Goal: Information Seeking & Learning: Learn about a topic

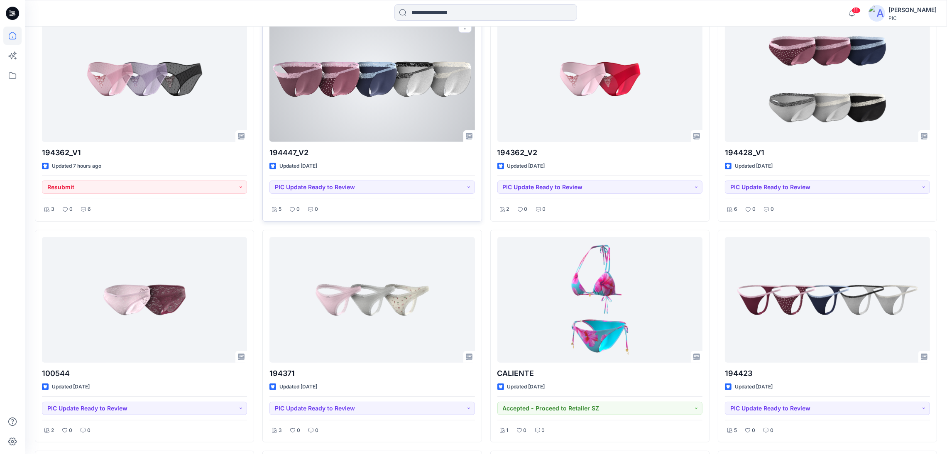
scroll to position [290, 0]
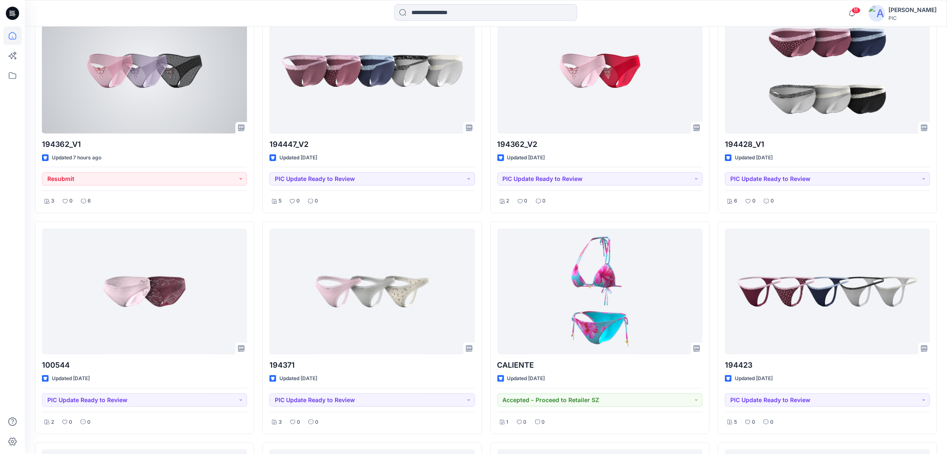
click at [173, 88] on div at bounding box center [144, 71] width 205 height 126
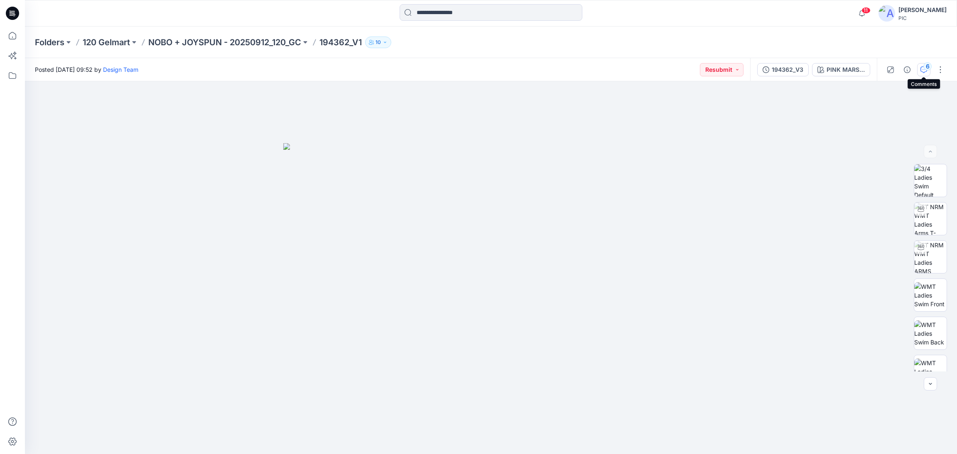
click at [923, 69] on button "6" at bounding box center [923, 69] width 13 height 13
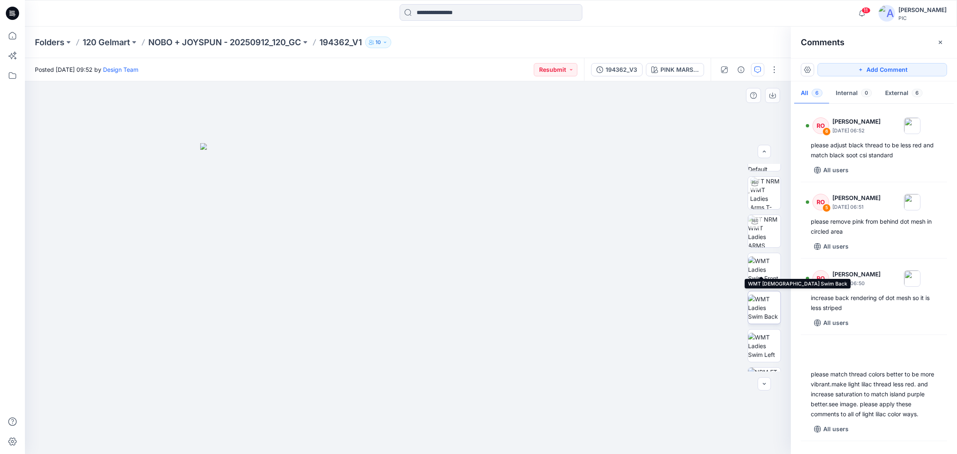
scroll to position [83, 0]
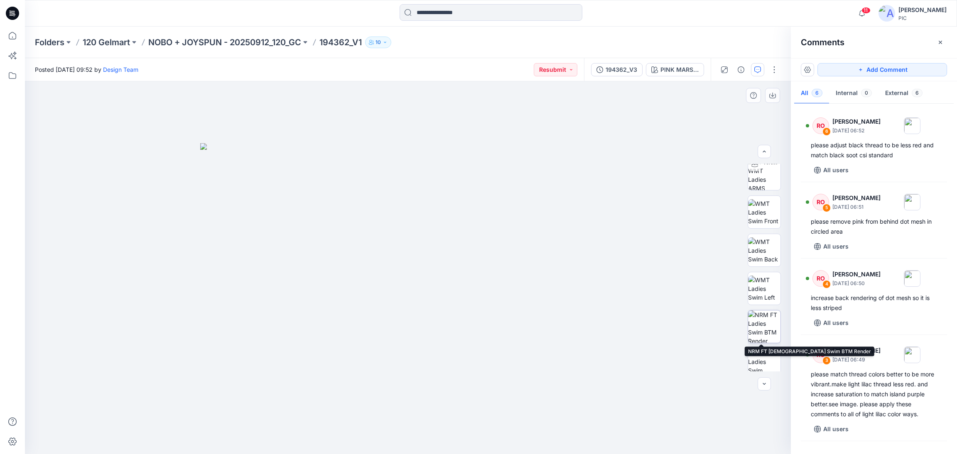
click at [755, 323] on img at bounding box center [764, 327] width 32 height 32
click at [401, 285] on img at bounding box center [407, 314] width 273 height 280
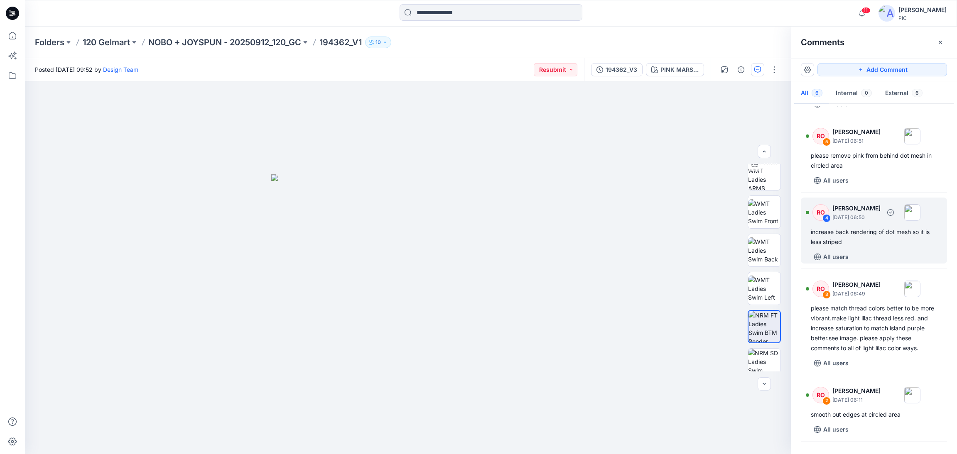
scroll to position [186, 0]
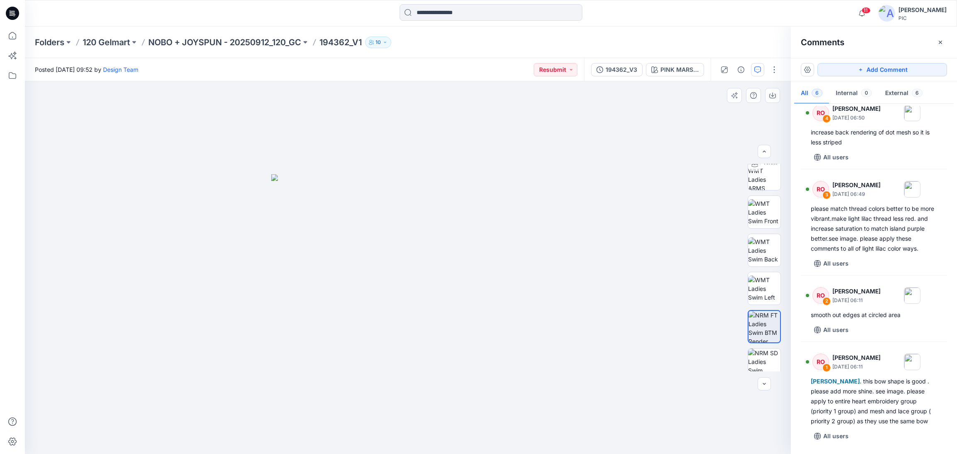
click at [388, 288] on img at bounding box center [407, 314] width 273 height 280
click at [772, 98] on icon "button" at bounding box center [772, 96] width 7 height 5
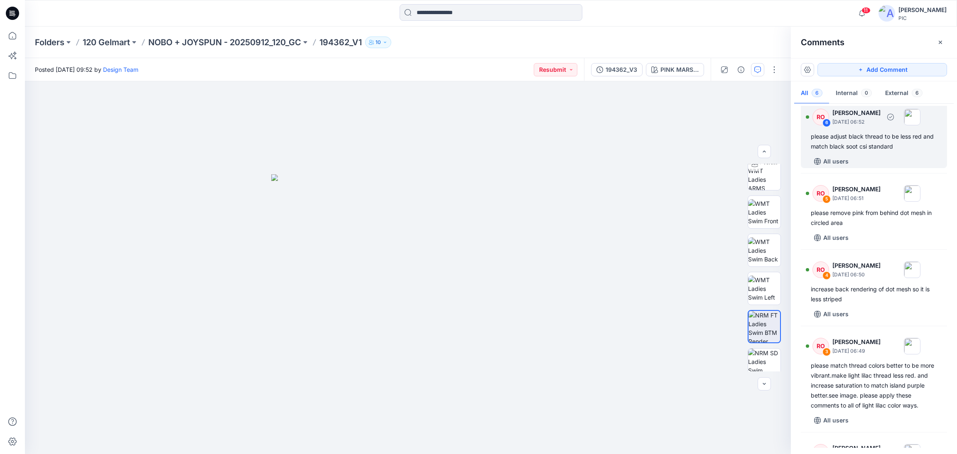
scroll to position [0, 0]
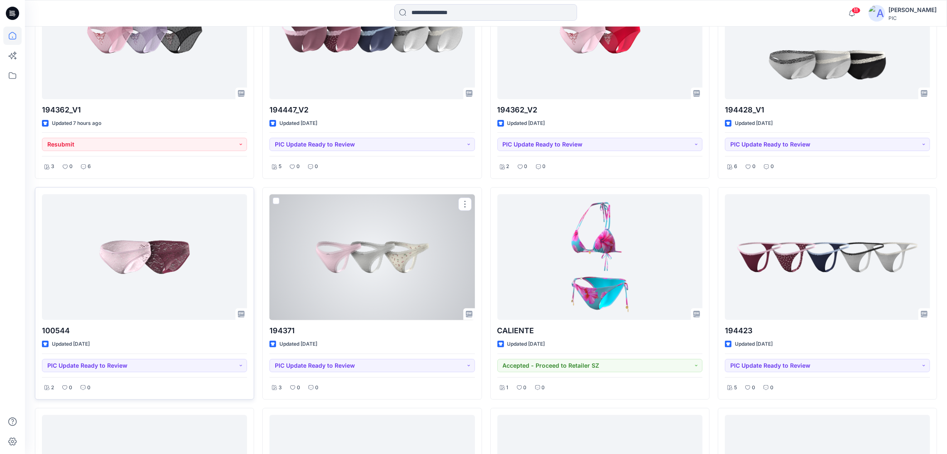
scroll to position [373, 0]
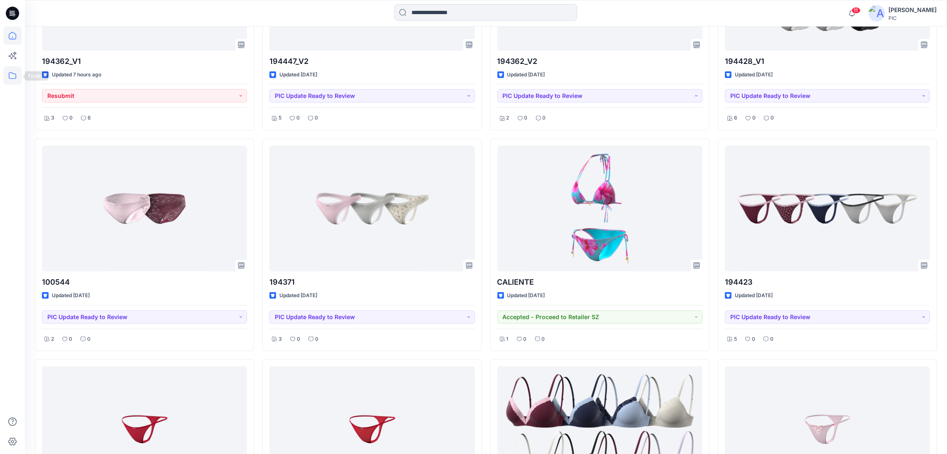
click at [8, 74] on icon at bounding box center [12, 75] width 18 height 18
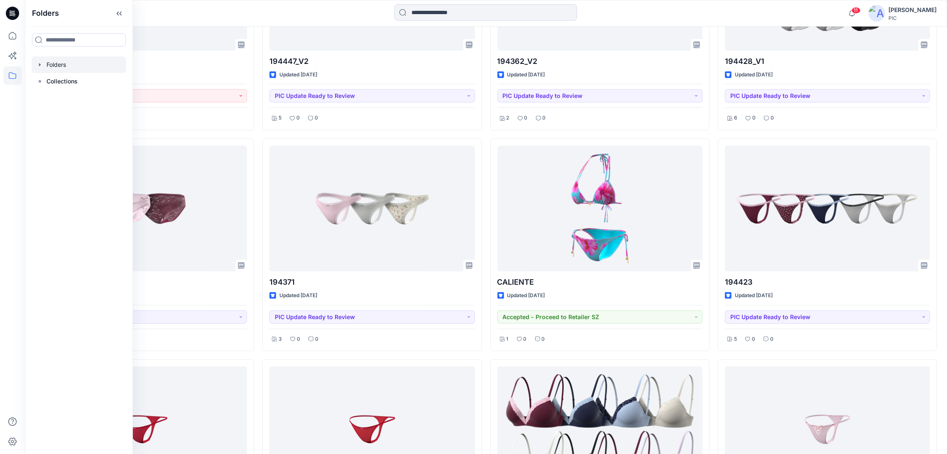
click at [58, 63] on div at bounding box center [79, 64] width 95 height 17
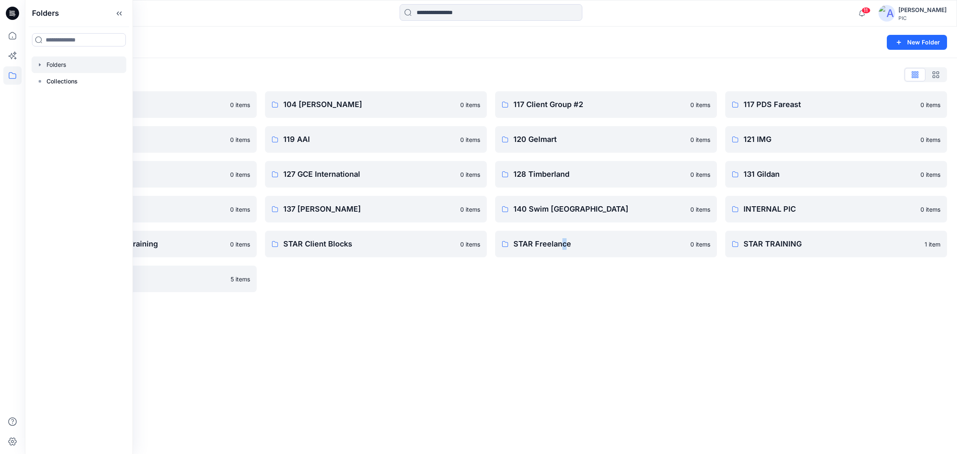
click at [564, 355] on div "Folders New Folder Folders List 103 HIS International 0 items 118 Add Black 0 i…" at bounding box center [491, 241] width 932 height 428
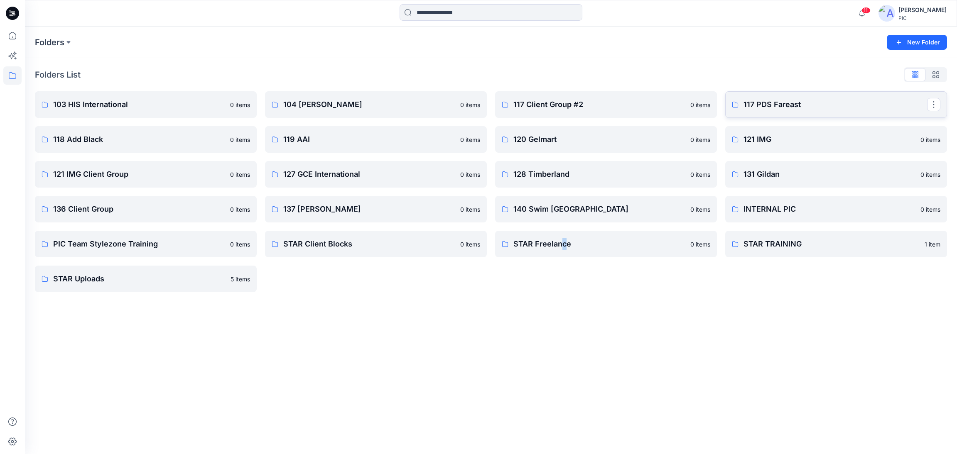
click at [763, 113] on link "117 PDS Fareast" at bounding box center [836, 104] width 222 height 27
click at [84, 135] on p "118 Add Black" at bounding box center [145, 140] width 184 height 12
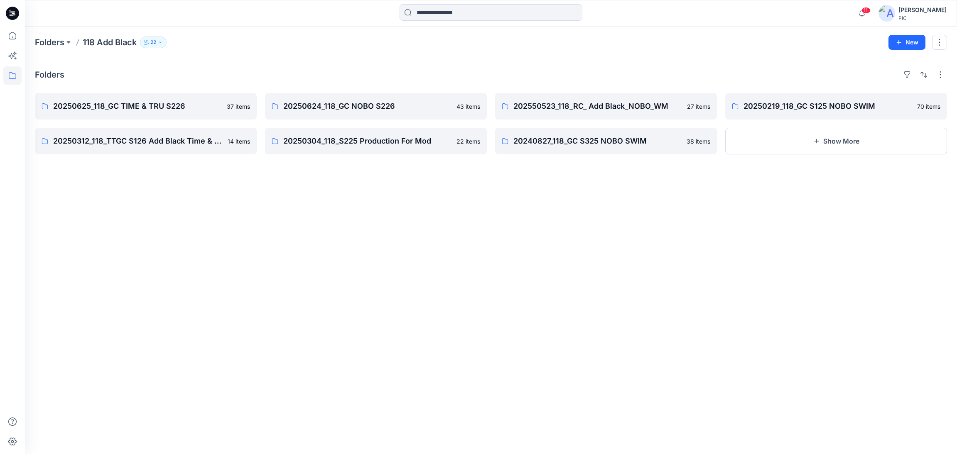
click at [159, 40] on icon "button" at bounding box center [160, 42] width 5 height 5
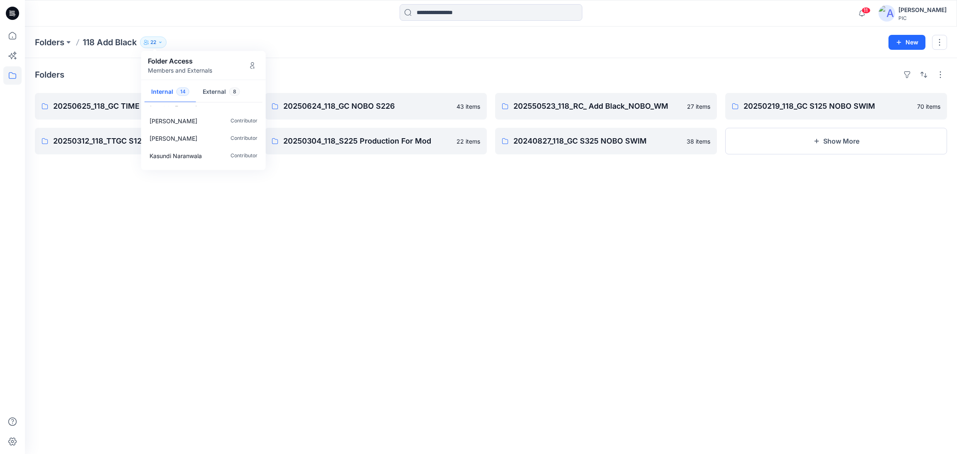
scroll to position [166, 0]
click at [216, 91] on button "External 8" at bounding box center [221, 92] width 51 height 21
click at [233, 159] on p "Contributor" at bounding box center [243, 160] width 27 height 9
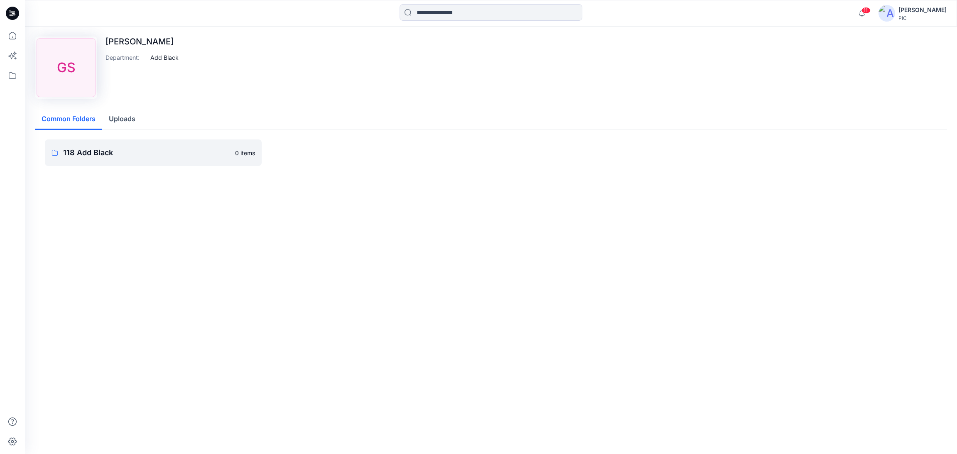
click at [130, 118] on button "Uploads" at bounding box center [122, 119] width 40 height 21
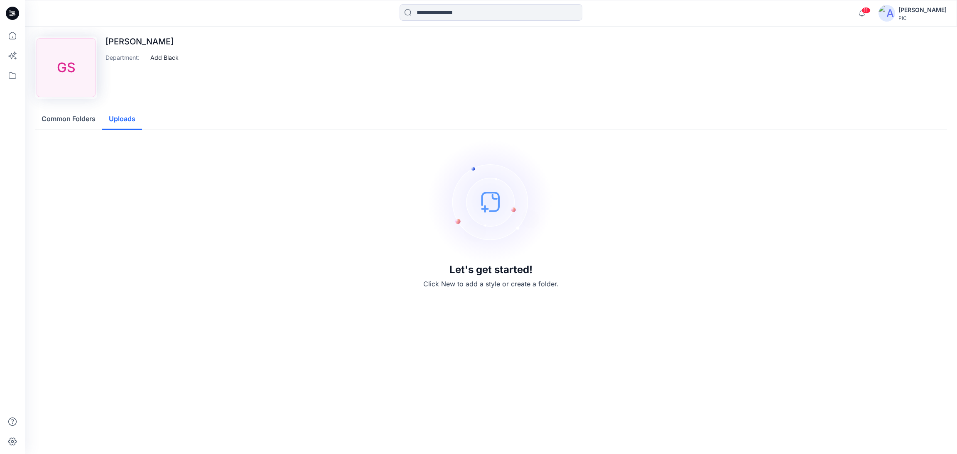
click at [141, 46] on p "Grace Song" at bounding box center [141, 42] width 73 height 10
click at [56, 59] on div "GS" at bounding box center [66, 67] width 59 height 59
click at [64, 59] on div "GS" at bounding box center [66, 67] width 59 height 59
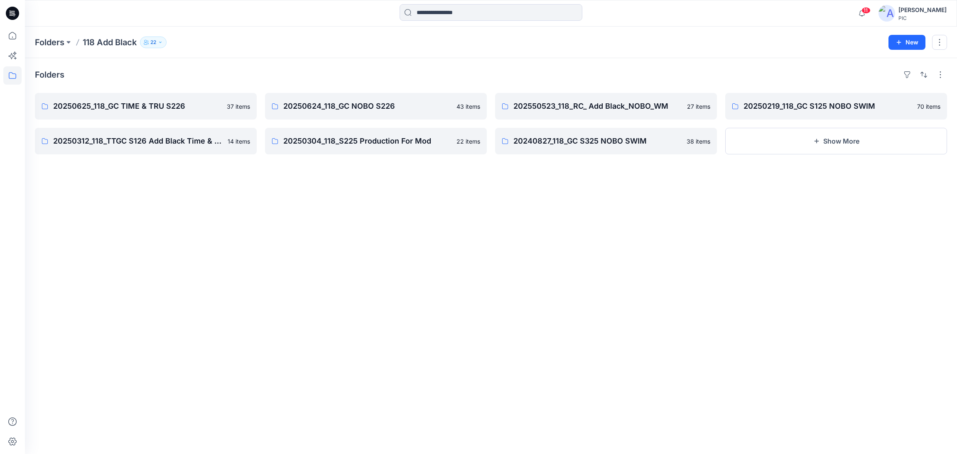
click at [156, 39] on p "22" at bounding box center [153, 42] width 6 height 9
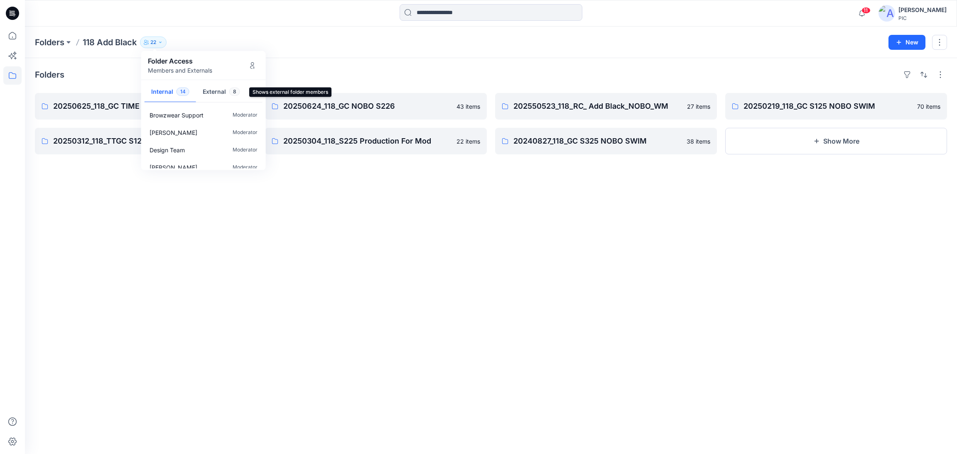
click at [213, 91] on button "External 8" at bounding box center [221, 92] width 51 height 21
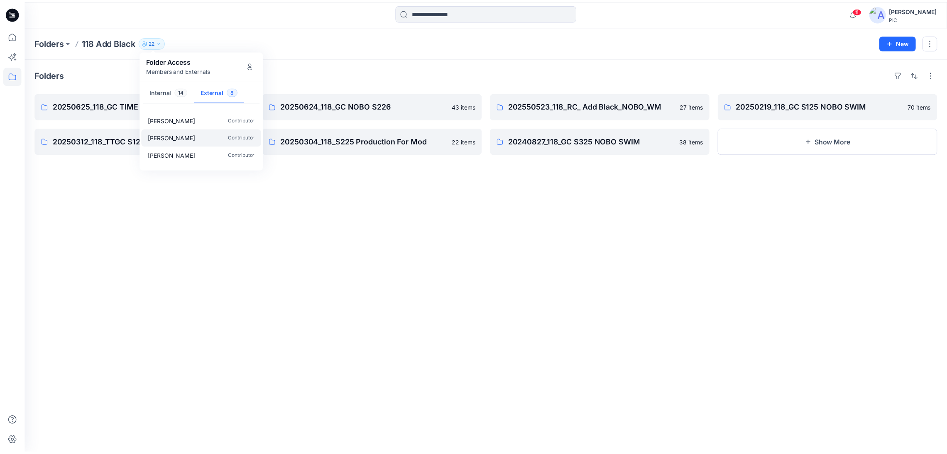
scroll to position [77, 0]
click at [167, 162] on p "Grace Song" at bounding box center [174, 160] width 48 height 9
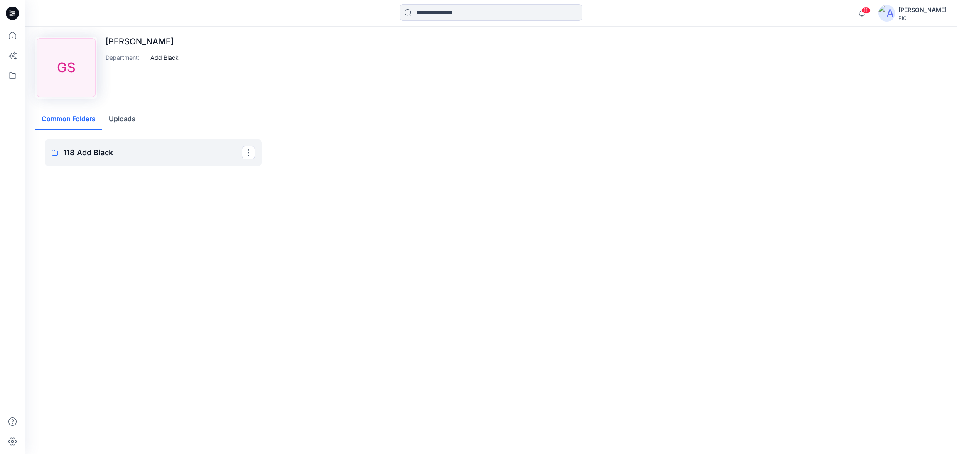
click at [167, 162] on link "118 Add Black" at bounding box center [153, 153] width 217 height 27
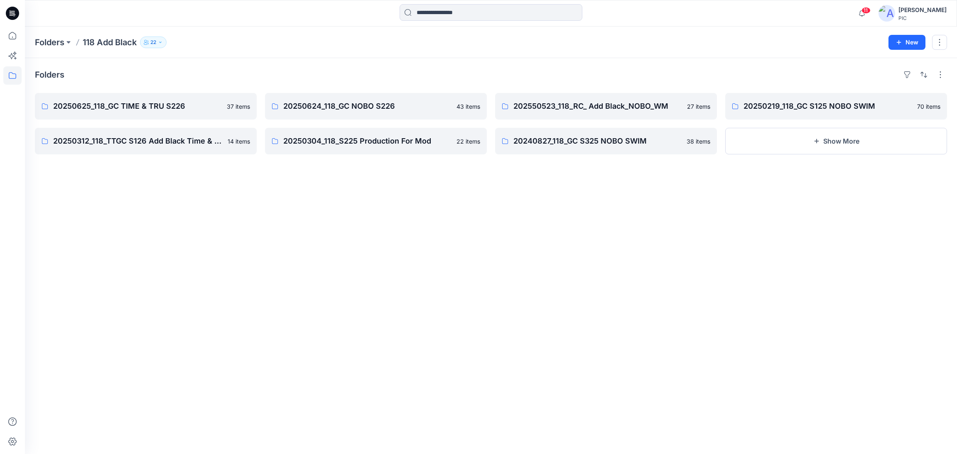
click at [109, 42] on p "118 Add Black" at bounding box center [110, 43] width 54 height 12
click at [150, 41] on button "22" at bounding box center [153, 43] width 27 height 12
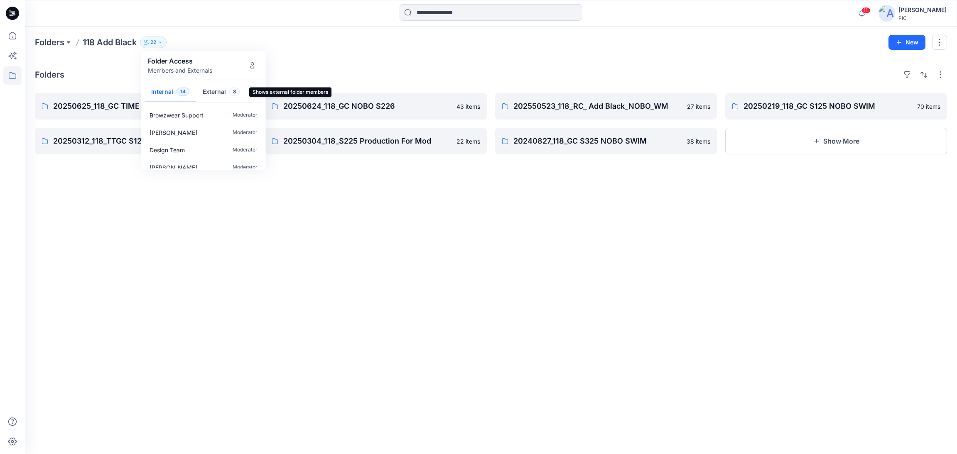
click at [213, 90] on button "External 8" at bounding box center [221, 92] width 51 height 21
click at [243, 240] on div "Folders 20250625_118_GC TIME & TRU S226 37 items 20250312_118_TTGC S126 Add Bla…" at bounding box center [491, 256] width 932 height 396
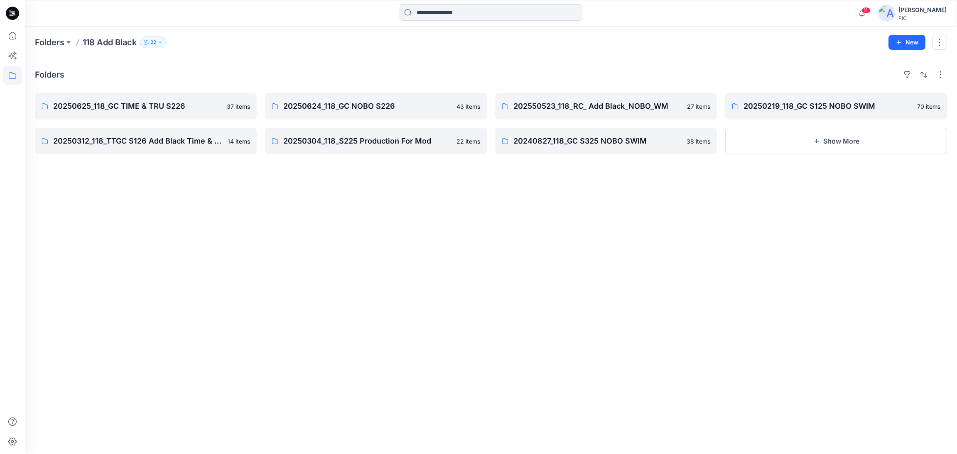
click at [902, 10] on div "[PERSON_NAME]" at bounding box center [922, 10] width 48 height 10
click at [869, 112] on p "Organization Settings" at bounding box center [866, 113] width 59 height 16
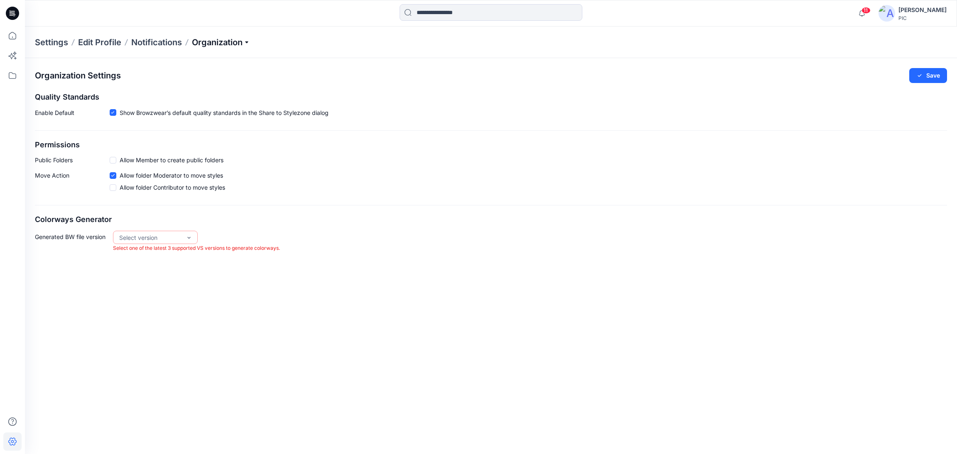
click at [218, 42] on p "Organization" at bounding box center [221, 43] width 58 height 12
click at [199, 59] on link "Invite/Edit Users" at bounding box center [222, 61] width 121 height 17
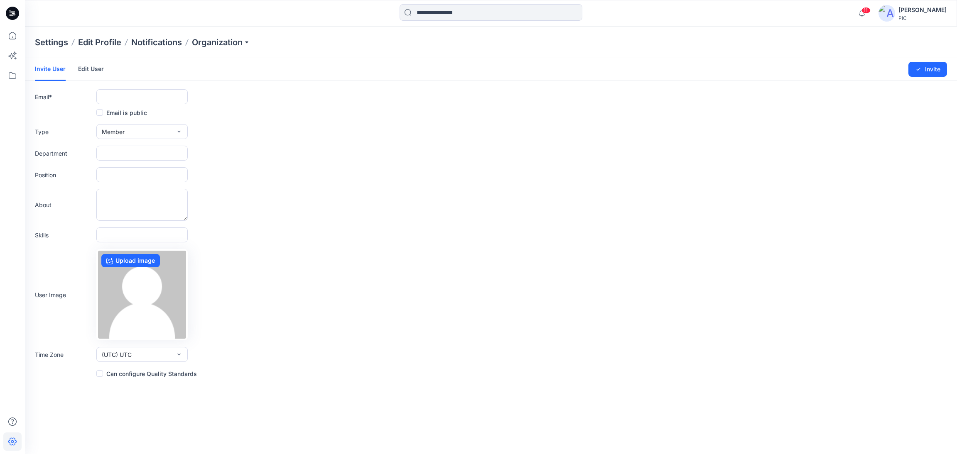
click at [96, 69] on link "Edit User" at bounding box center [91, 69] width 26 height 22
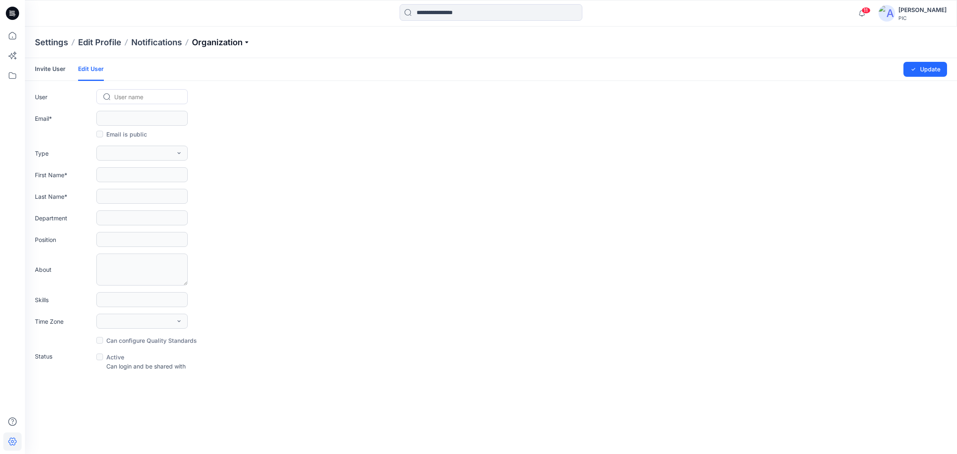
click at [205, 46] on p "Organization" at bounding box center [221, 43] width 58 height 12
click at [178, 61] on link "Invite/Edit Users" at bounding box center [222, 61] width 121 height 17
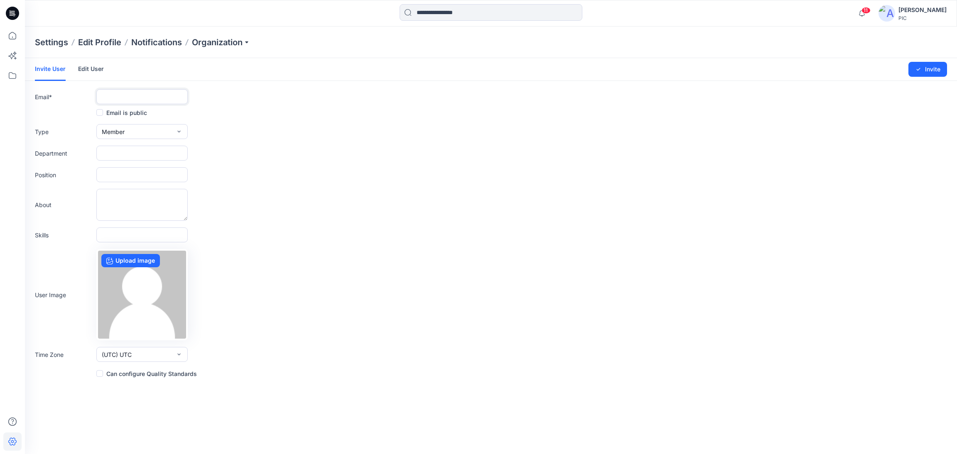
click at [139, 98] on input "text" at bounding box center [141, 96] width 91 height 15
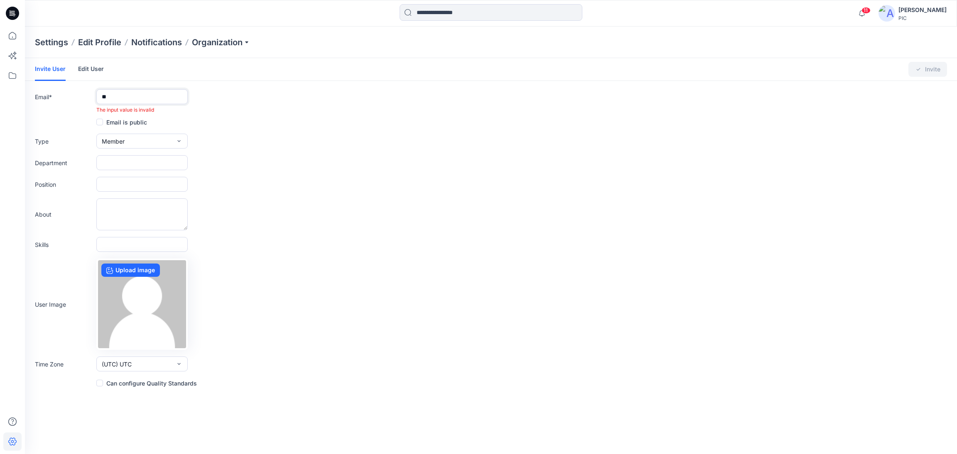
type input "*"
click at [255, 160] on div "Department" at bounding box center [491, 162] width 912 height 15
click at [94, 68] on link "Edit User" at bounding box center [91, 69] width 26 height 22
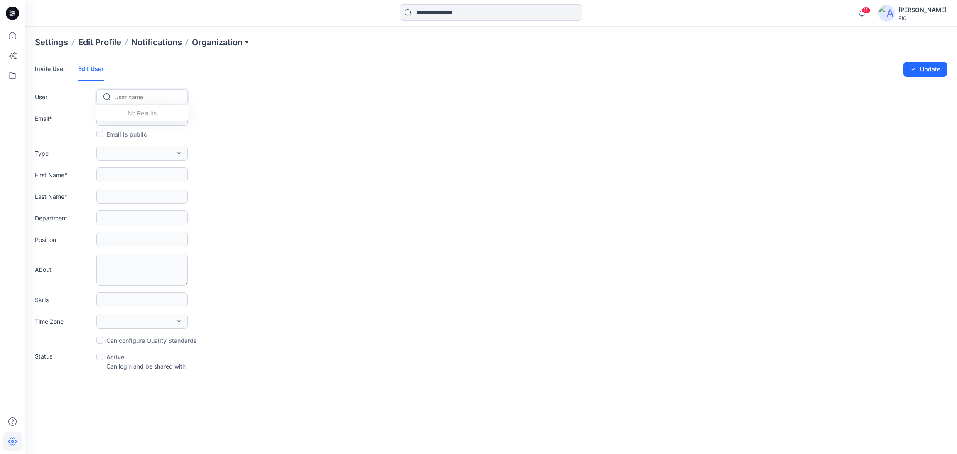
click at [123, 99] on div at bounding box center [147, 97] width 66 height 10
type input "***"
click at [129, 118] on span "Grace Song" at bounding box center [139, 114] width 48 height 9
type input "**********"
type input "*****"
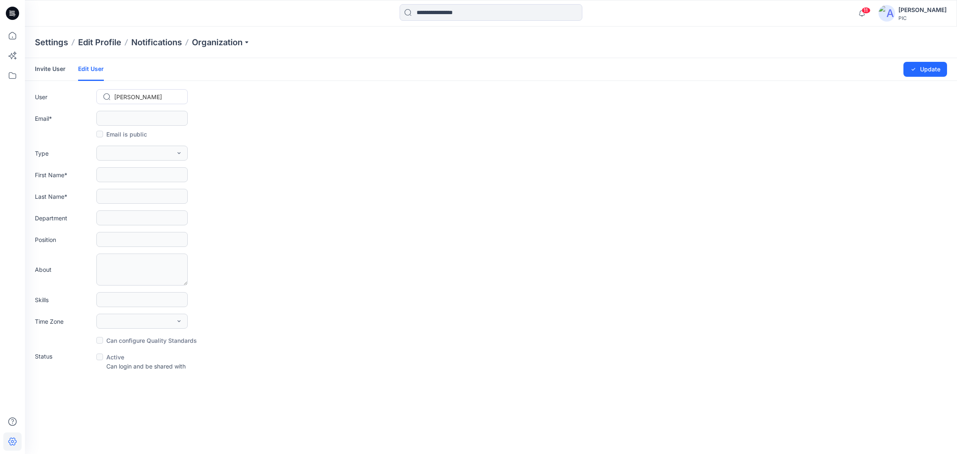
type input "****"
type input "*********"
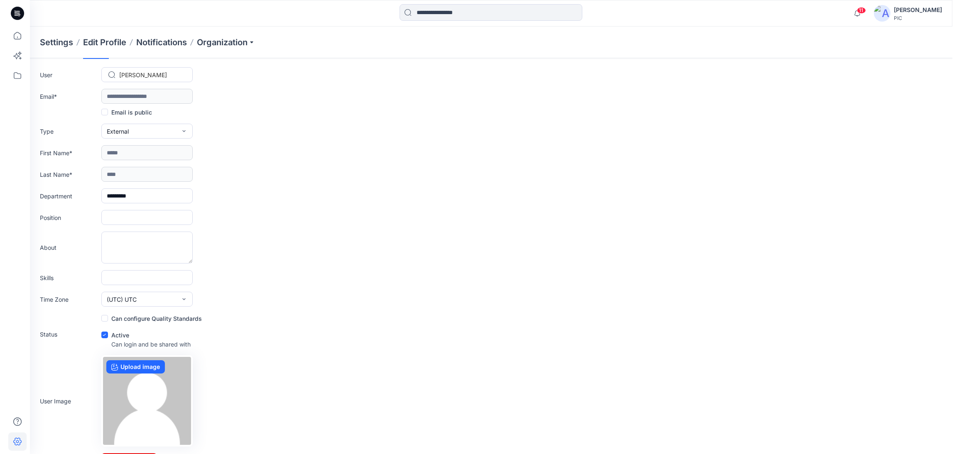
scroll to position [43, 0]
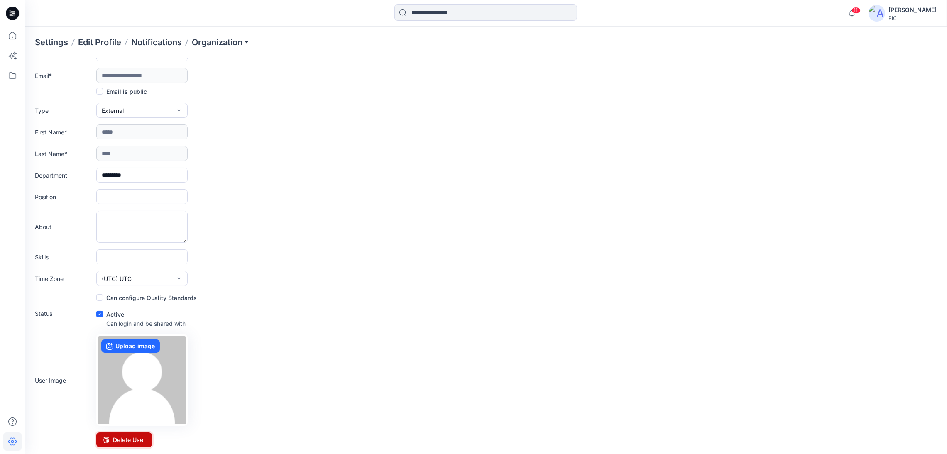
click at [125, 437] on button "Delete User" at bounding box center [124, 440] width 56 height 15
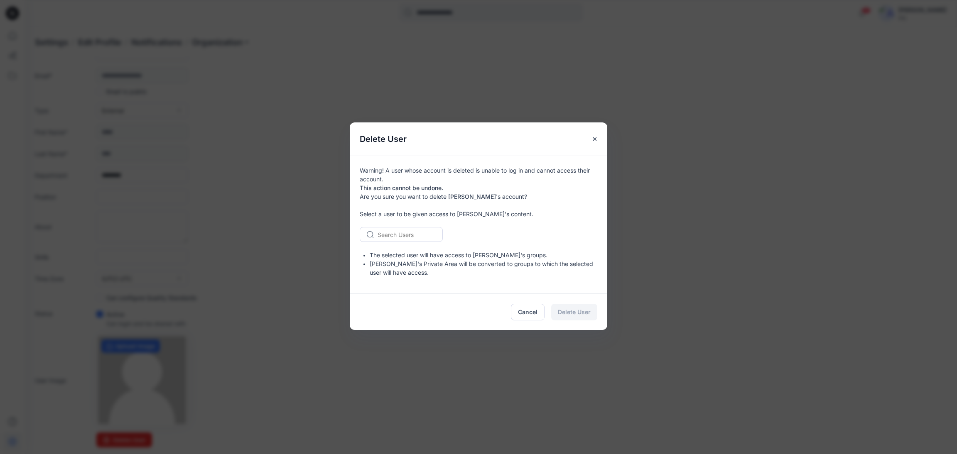
click at [378, 235] on input "text" at bounding box center [379, 234] width 2 height 9
click at [477, 223] on div "Warning! A user whose account is deleted is unable to log in and cannot access …" at bounding box center [478, 225] width 257 height 138
click at [586, 312] on div "Cancel Delete User" at bounding box center [478, 312] width 257 height 37
click at [377, 232] on div "Search Users" at bounding box center [406, 235] width 59 height 12
click at [385, 234] on div at bounding box center [406, 235] width 57 height 10
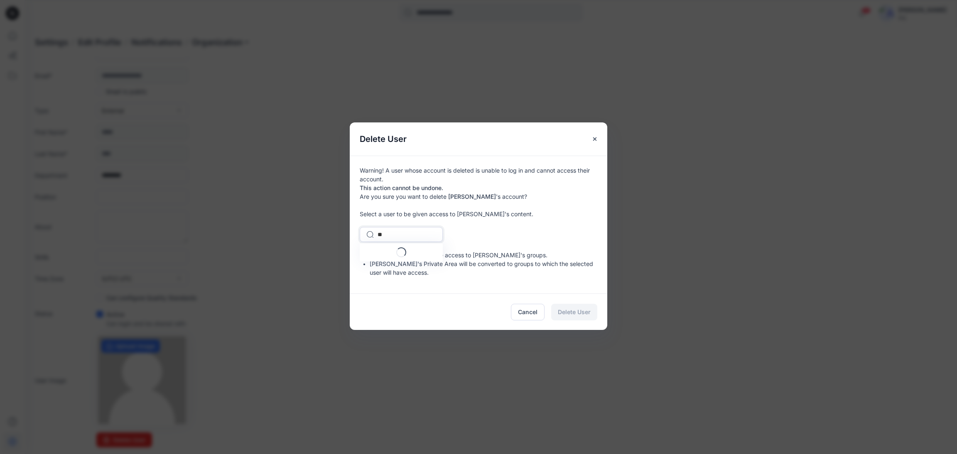
type input "*"
click at [551, 242] on div "Warning! A user whose account is deleted is unable to log in and cannot access …" at bounding box center [478, 225] width 257 height 138
click at [425, 230] on div at bounding box center [406, 235] width 57 height 10
type input "***"
click at [402, 250] on span "Natalia Weeks" at bounding box center [403, 252] width 48 height 9
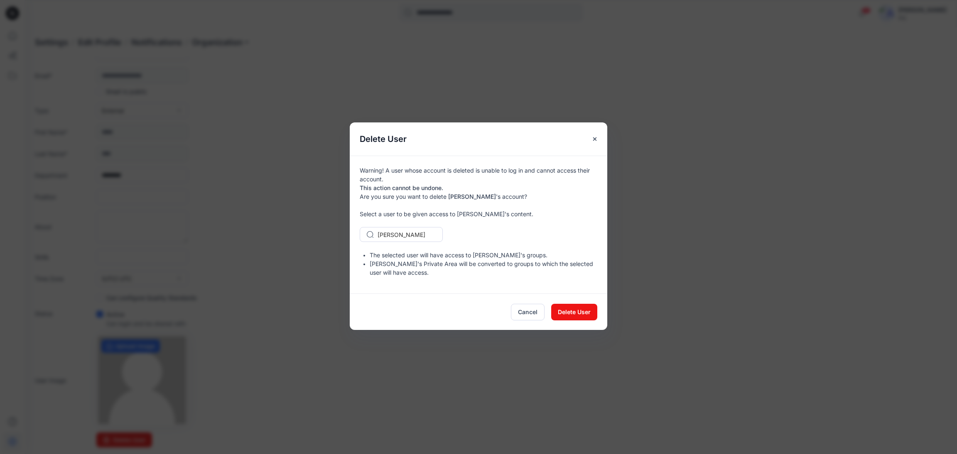
click at [413, 235] on div at bounding box center [406, 235] width 57 height 10
click at [414, 235] on div at bounding box center [406, 235] width 57 height 10
click at [422, 231] on div at bounding box center [406, 235] width 57 height 10
click at [422, 232] on div at bounding box center [406, 235] width 57 height 10
type input "**"
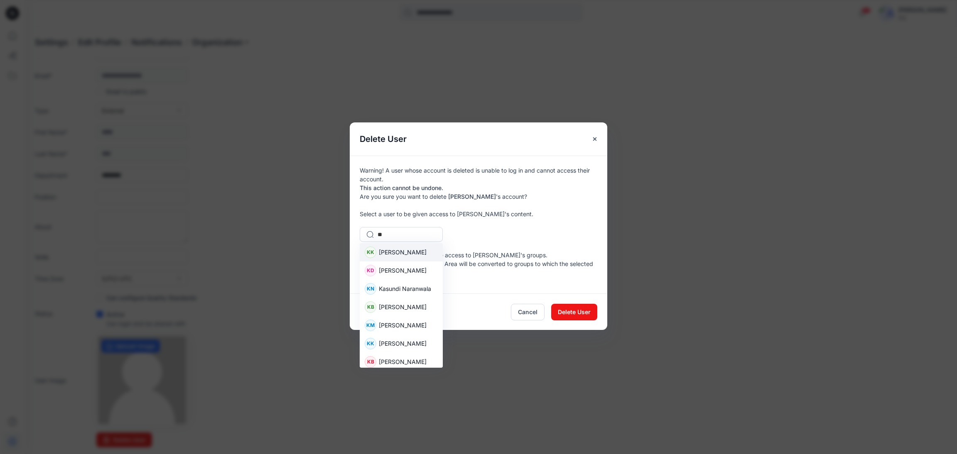
drag, startPoint x: 393, startPoint y: 247, endPoint x: 397, endPoint y: 248, distance: 4.2
click at [394, 247] on div "KK Kapila Kothalawala" at bounding box center [401, 252] width 83 height 18
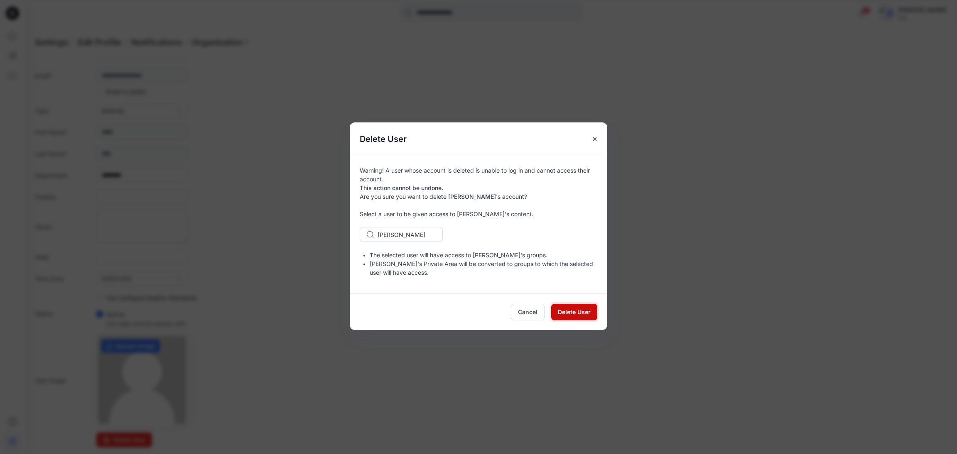
click at [571, 309] on span "Delete User" at bounding box center [574, 312] width 33 height 9
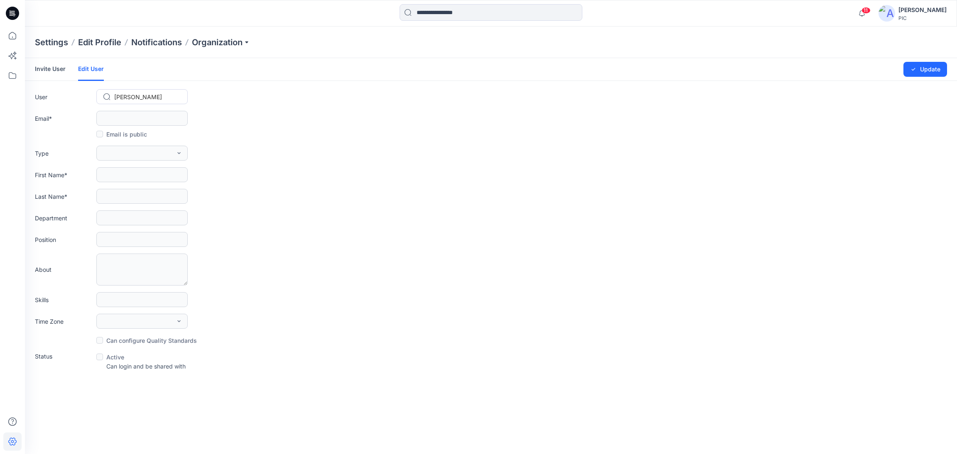
scroll to position [0, 0]
click at [275, 214] on div "Department" at bounding box center [491, 218] width 912 height 15
click at [211, 41] on p "Organization" at bounding box center [221, 43] width 58 height 12
click at [52, 69] on link "Invite User" at bounding box center [50, 69] width 31 height 22
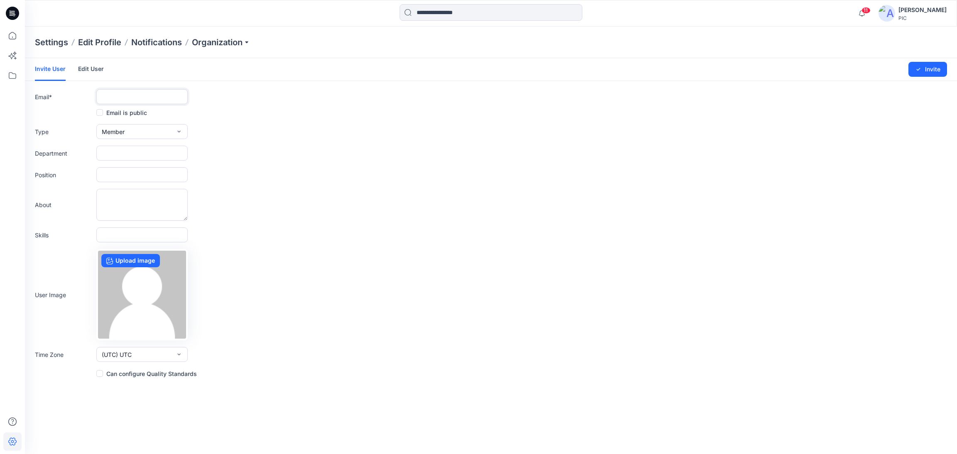
click at [118, 101] on input "text" at bounding box center [141, 96] width 91 height 15
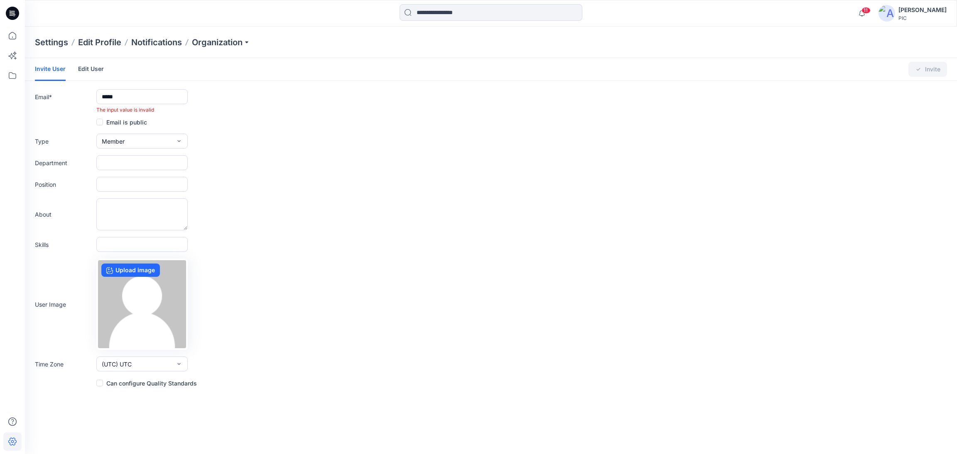
click at [253, 136] on div "Type Member External Member Admin" at bounding box center [491, 141] width 912 height 15
drag, startPoint x: 126, startPoint y: 98, endPoint x: 77, endPoint y: 103, distance: 49.7
click at [81, 103] on div "Email * ***** The input value is invalid" at bounding box center [491, 101] width 912 height 25
paste input "**********"
type input "**********"
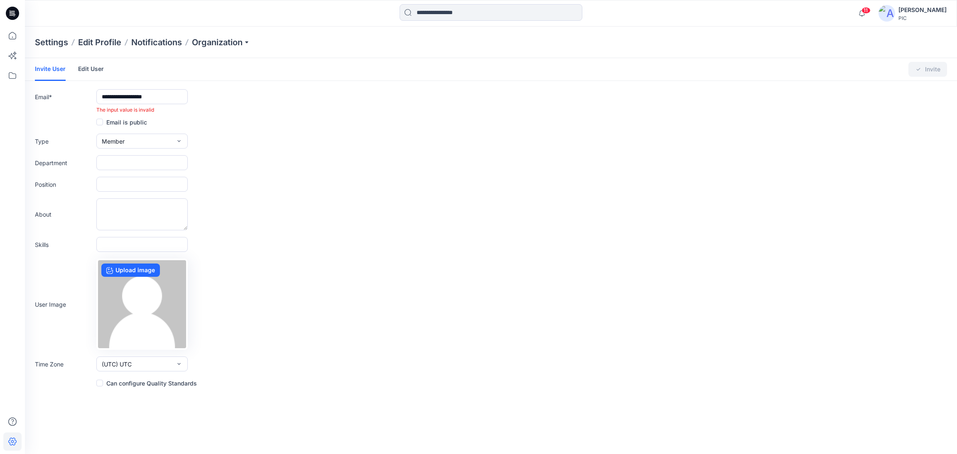
click at [313, 200] on div "About" at bounding box center [491, 215] width 912 height 32
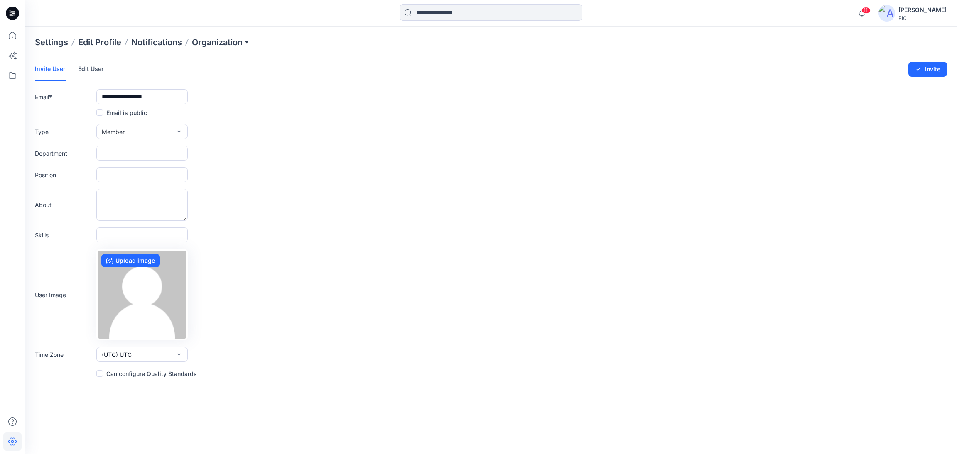
click at [101, 114] on span at bounding box center [99, 112] width 7 height 7
click at [152, 132] on button "Member" at bounding box center [141, 131] width 91 height 15
click at [316, 146] on div "Department" at bounding box center [491, 153] width 912 height 15
click at [154, 128] on button "Member" at bounding box center [141, 131] width 91 height 15
click at [118, 150] on span "External" at bounding box center [114, 151] width 22 height 9
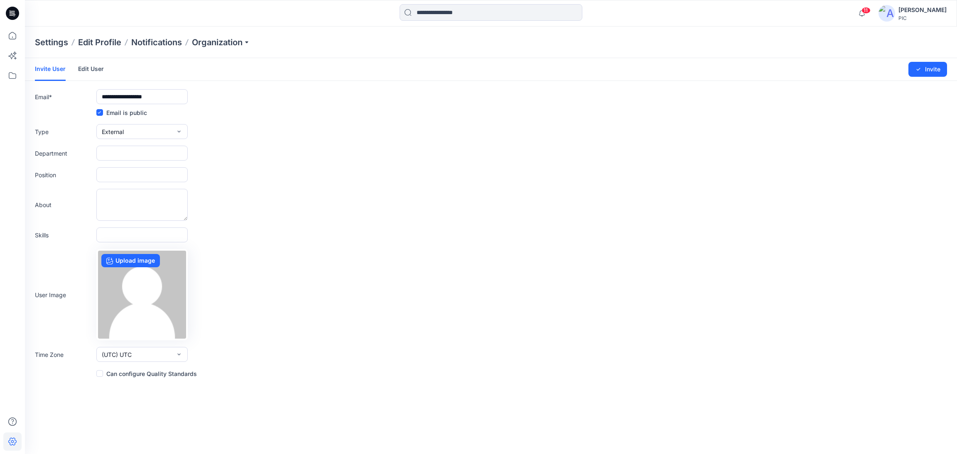
click at [315, 156] on div "Department" at bounding box center [491, 153] width 912 height 15
click at [133, 157] on input "text" at bounding box center [141, 153] width 91 height 15
type input "*********"
click at [355, 201] on div "About" at bounding box center [491, 205] width 912 height 32
click at [322, 255] on div "User Image Upload image" at bounding box center [491, 294] width 912 height 91
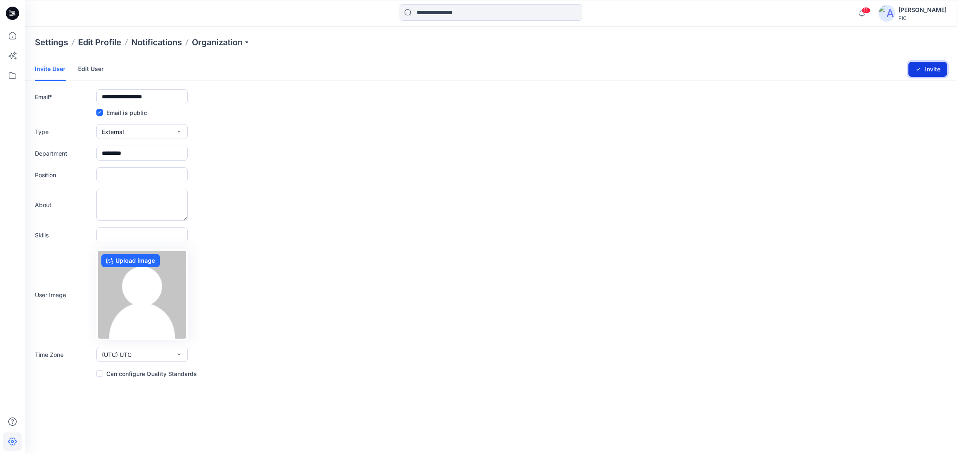
click at [925, 64] on button "Invite" at bounding box center [927, 69] width 39 height 15
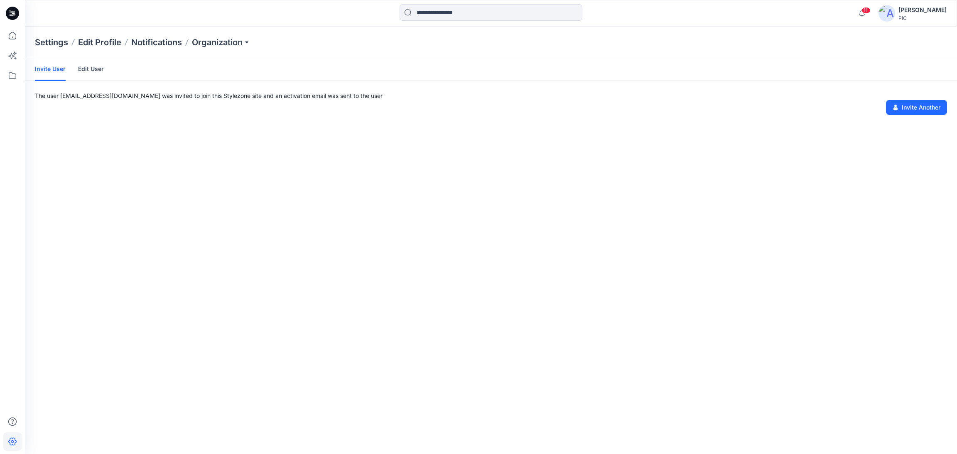
click at [11, 8] on icon at bounding box center [12, 13] width 13 height 13
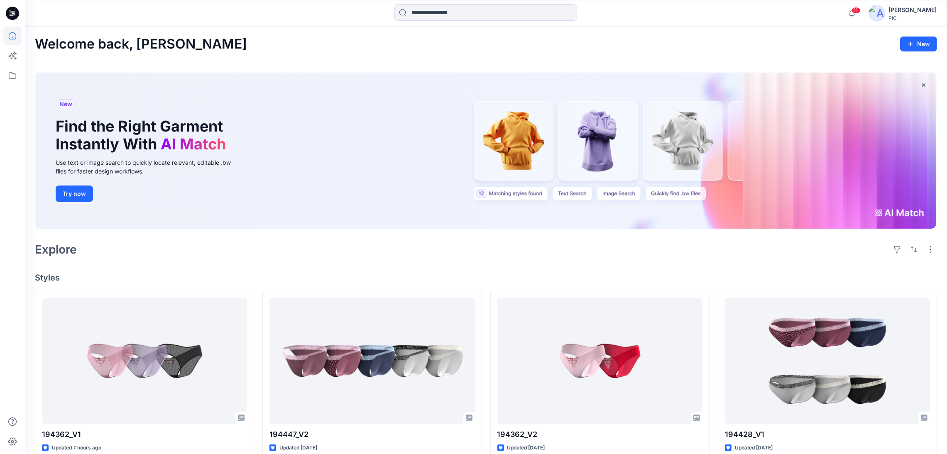
click at [889, 7] on div "[PERSON_NAME]" at bounding box center [913, 10] width 48 height 10
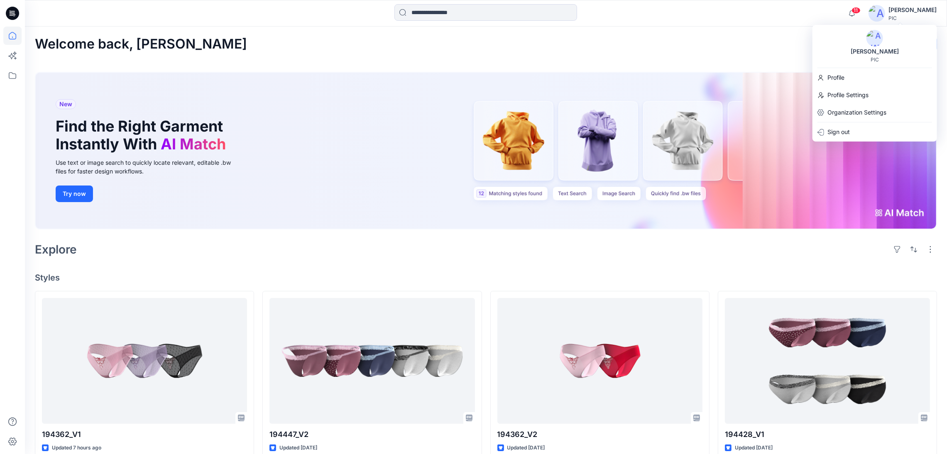
drag, startPoint x: 250, startPoint y: 45, endPoint x: 226, endPoint y: 43, distance: 24.2
click at [248, 45] on div "Welcome back, Kapila New" at bounding box center [486, 44] width 902 height 15
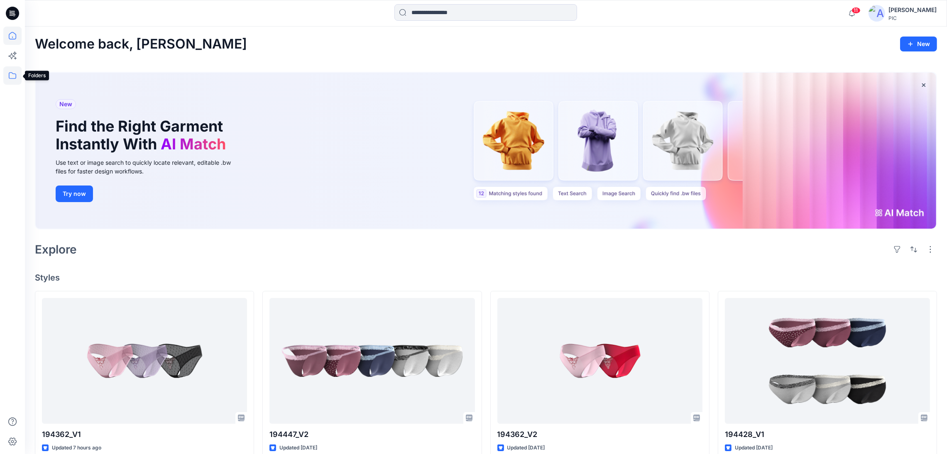
click at [8, 71] on icon at bounding box center [12, 75] width 18 height 18
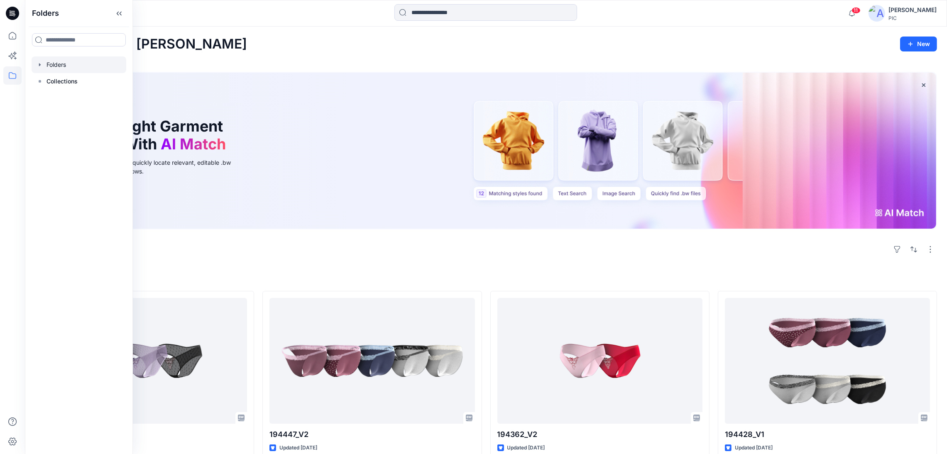
click at [66, 66] on div at bounding box center [79, 64] width 95 height 17
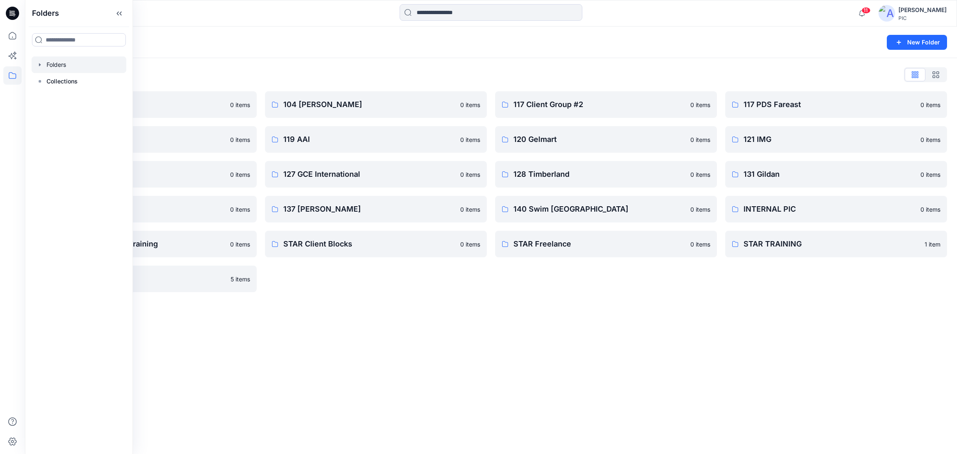
click at [417, 345] on div "Folders New Folder Folders List 103 HIS International 0 items 118 Add Black 0 i…" at bounding box center [491, 241] width 932 height 428
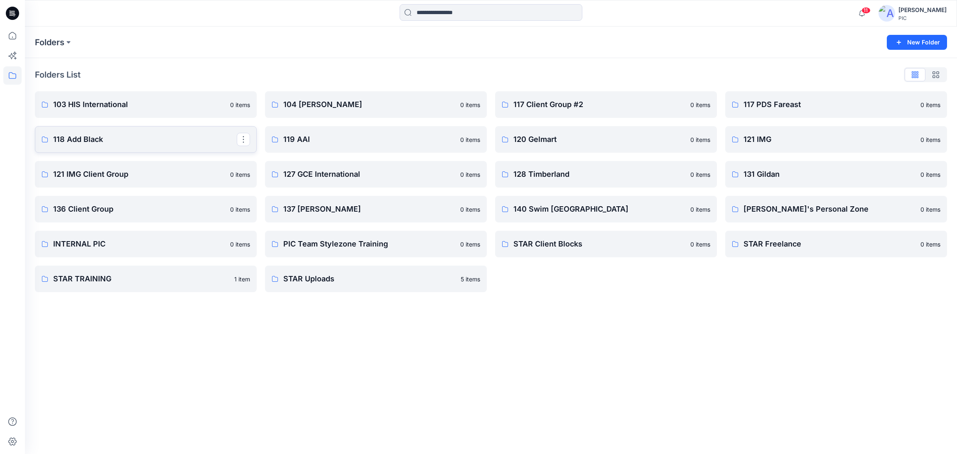
click at [145, 143] on p "118 Add Black" at bounding box center [145, 140] width 184 height 12
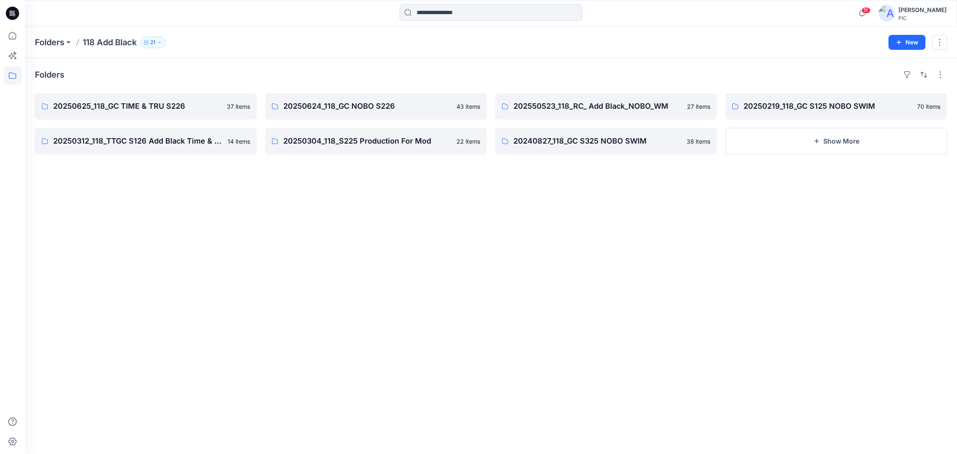
click at [160, 45] on button "21" at bounding box center [153, 43] width 26 height 12
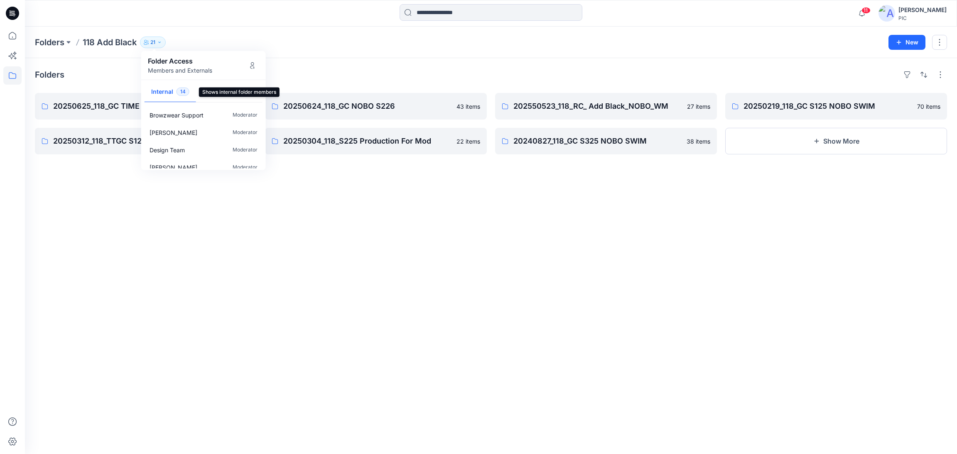
click at [184, 92] on span "14" at bounding box center [183, 92] width 13 height 8
click at [246, 118] on p "Moderator" at bounding box center [245, 117] width 25 height 9
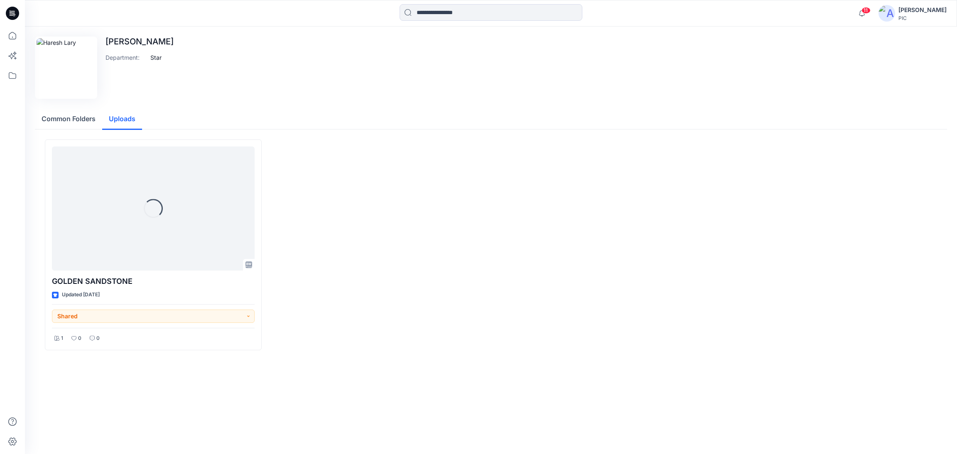
click at [120, 113] on button "Uploads" at bounding box center [122, 119] width 40 height 21
click at [66, 120] on button "Common Folders" at bounding box center [68, 119] width 67 height 21
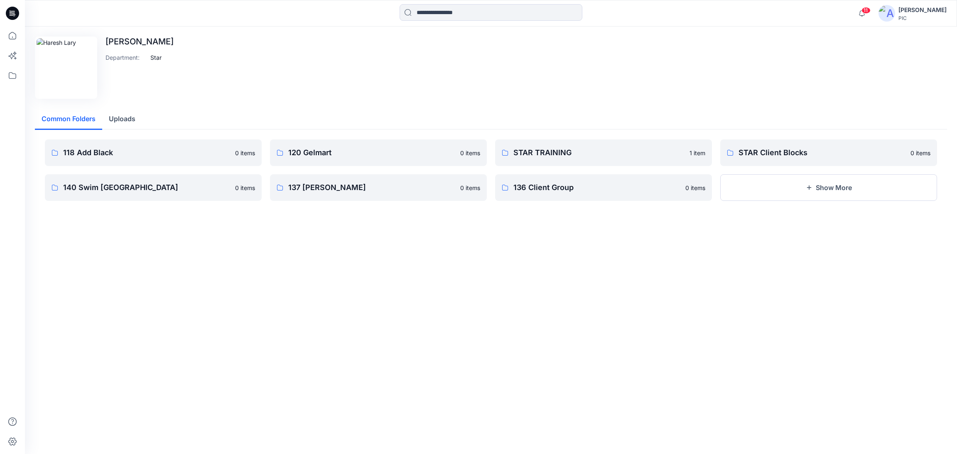
click at [914, 12] on div "[PERSON_NAME]" at bounding box center [922, 10] width 48 height 10
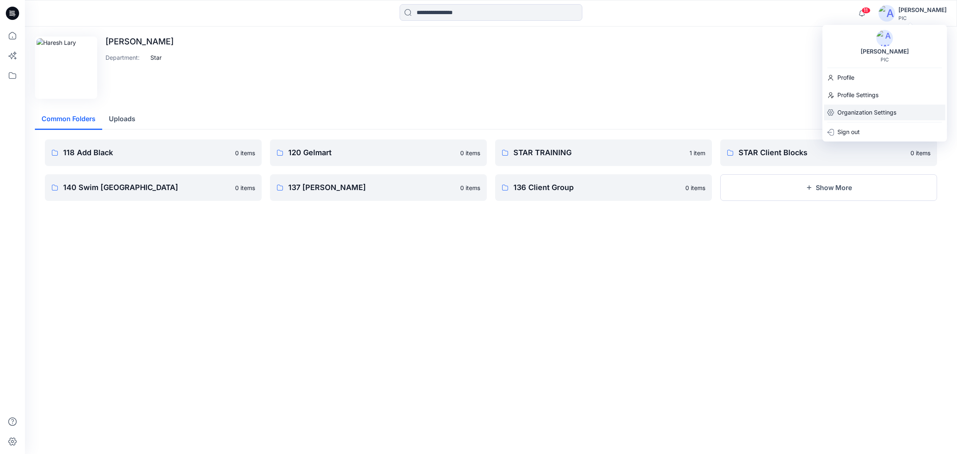
click at [854, 113] on p "Organization Settings" at bounding box center [866, 113] width 59 height 16
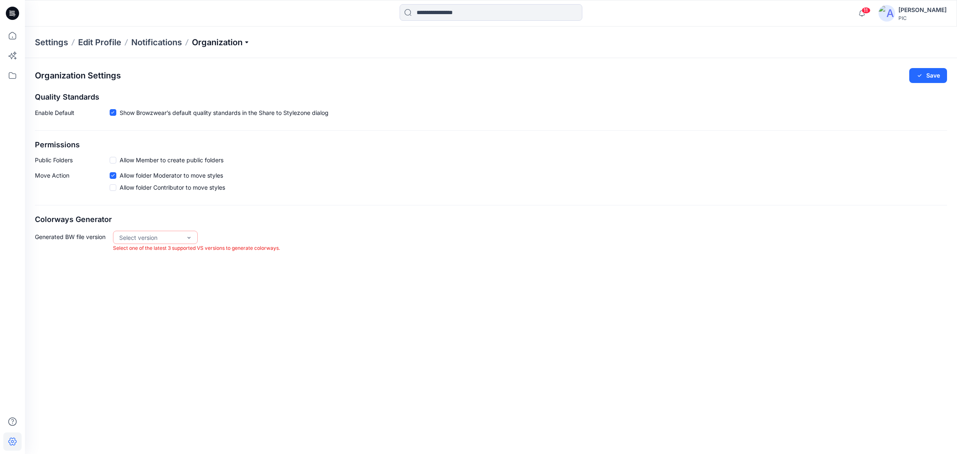
click at [228, 39] on p "Organization" at bounding box center [221, 43] width 58 height 12
click at [201, 78] on link "Edit Status Labels" at bounding box center [222, 78] width 121 height 17
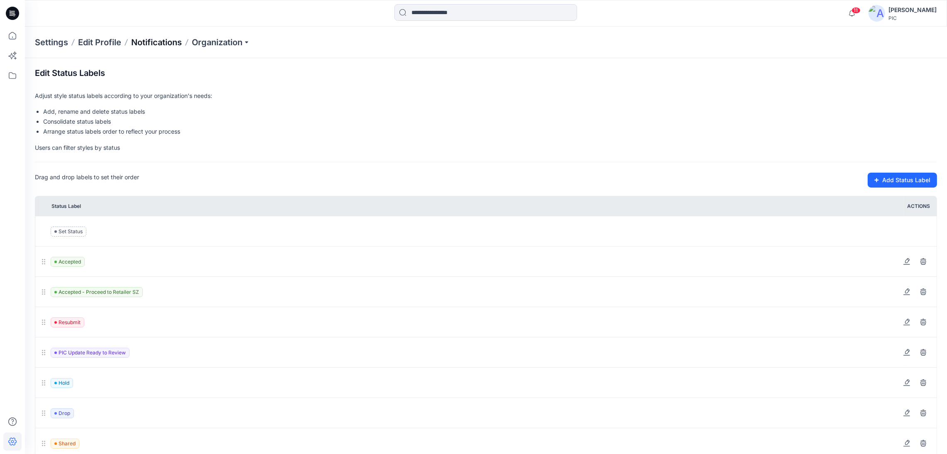
click at [176, 37] on p "Notifications" at bounding box center [156, 43] width 51 height 12
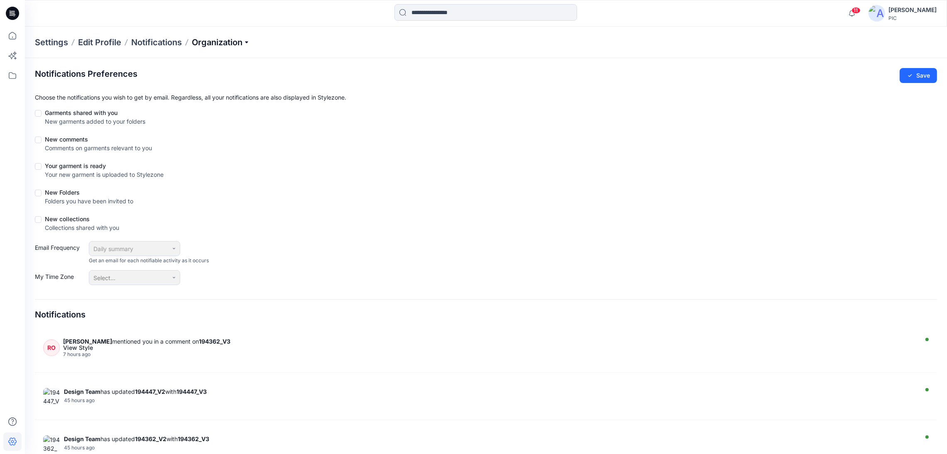
click at [211, 43] on p "Organization" at bounding box center [221, 43] width 58 height 12
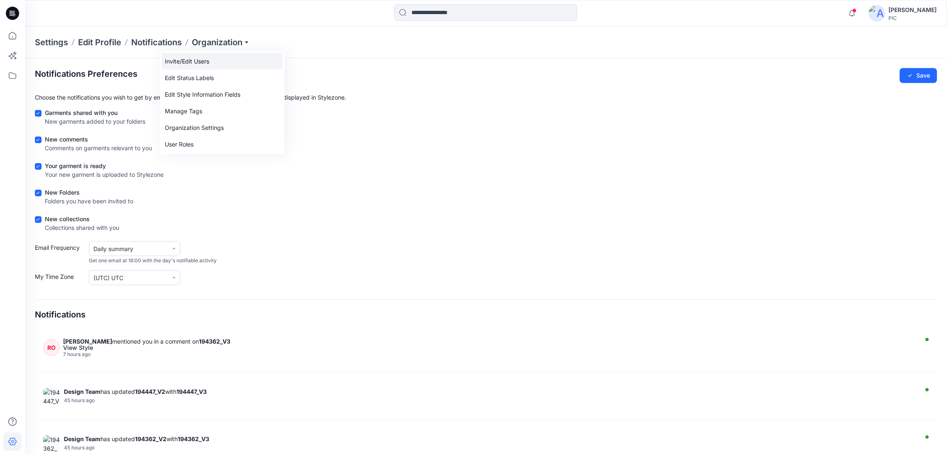
click at [205, 60] on link "Invite/Edit Users" at bounding box center [222, 61] width 121 height 17
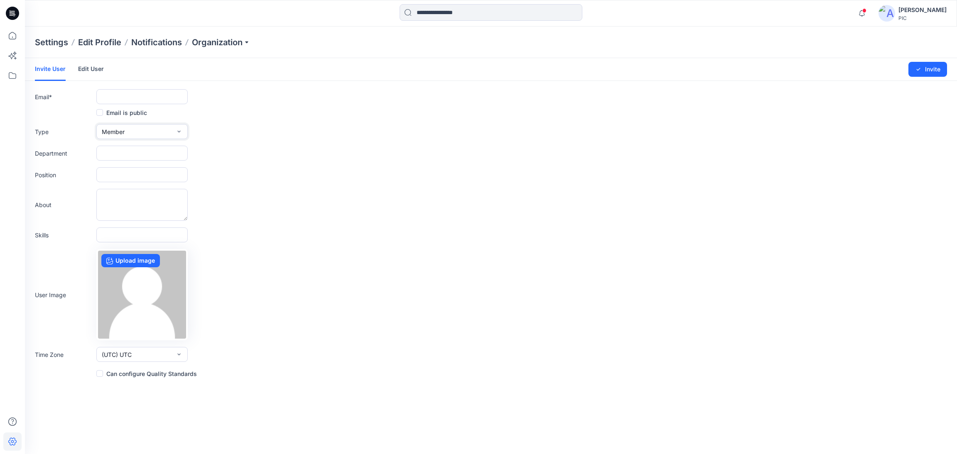
click at [150, 132] on button "Member" at bounding box center [141, 131] width 91 height 15
click at [134, 149] on button "External" at bounding box center [142, 150] width 88 height 17
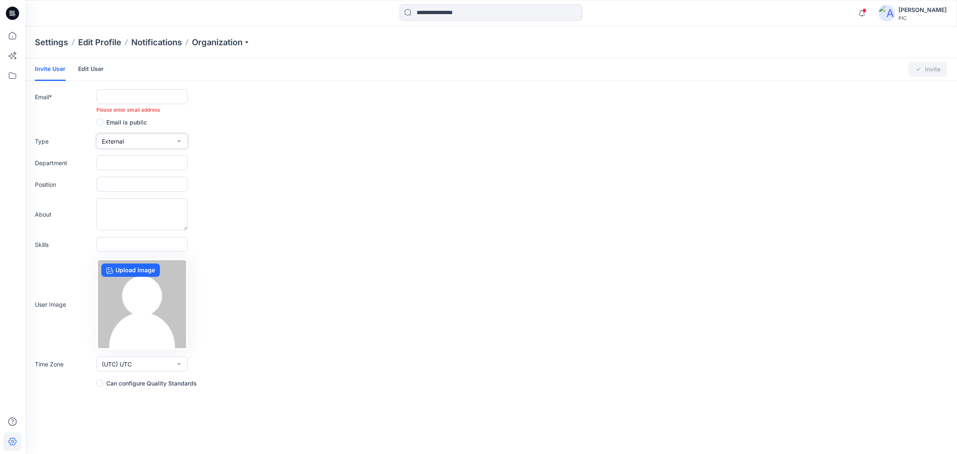
click at [142, 143] on button "External" at bounding box center [141, 141] width 91 height 15
click at [131, 179] on button "Member" at bounding box center [142, 177] width 88 height 17
click at [265, 140] on div "Type Member External Member Admin" at bounding box center [491, 141] width 912 height 15
click at [162, 96] on input "text" at bounding box center [141, 96] width 91 height 15
type input "****"
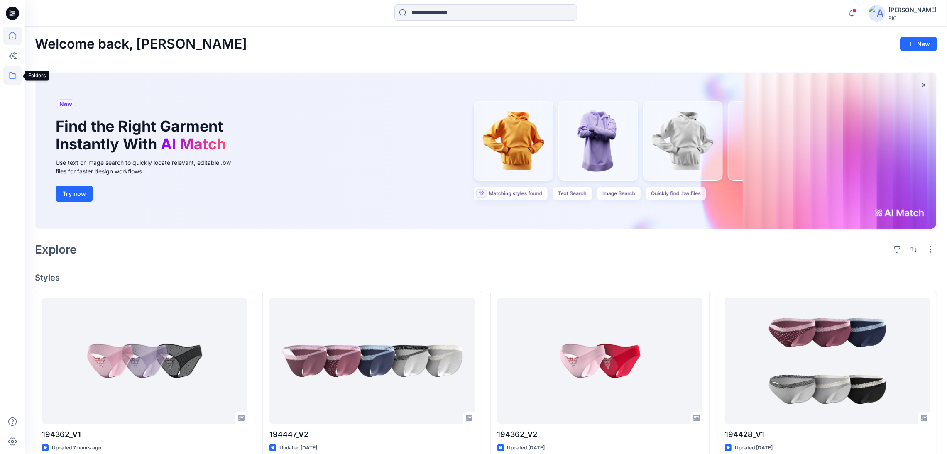
click at [17, 74] on icon at bounding box center [12, 75] width 18 height 18
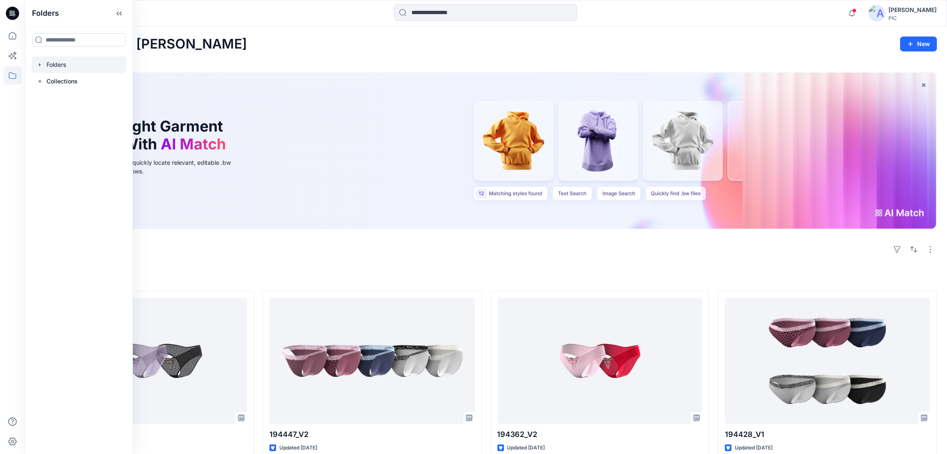
click at [60, 66] on div at bounding box center [79, 64] width 95 height 17
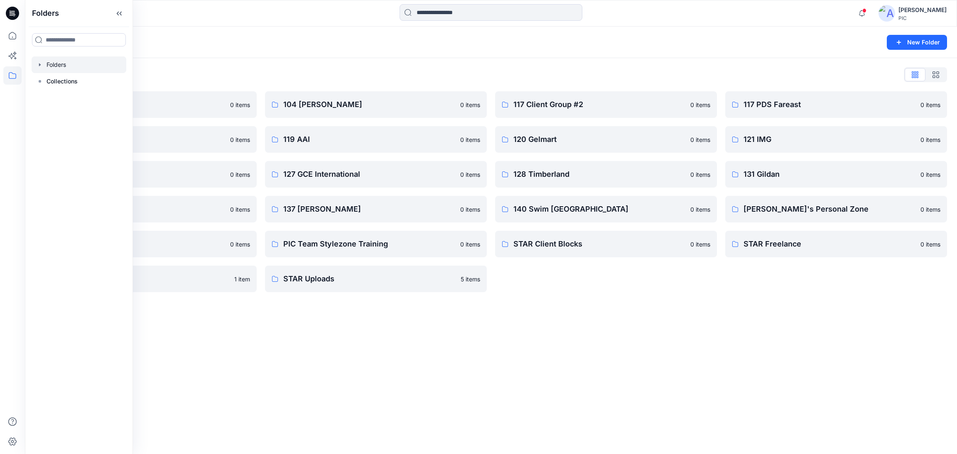
click at [764, 364] on div "Folders New Folder Folders List 103 HIS International 0 items 118 Add Black 0 i…" at bounding box center [491, 241] width 932 height 428
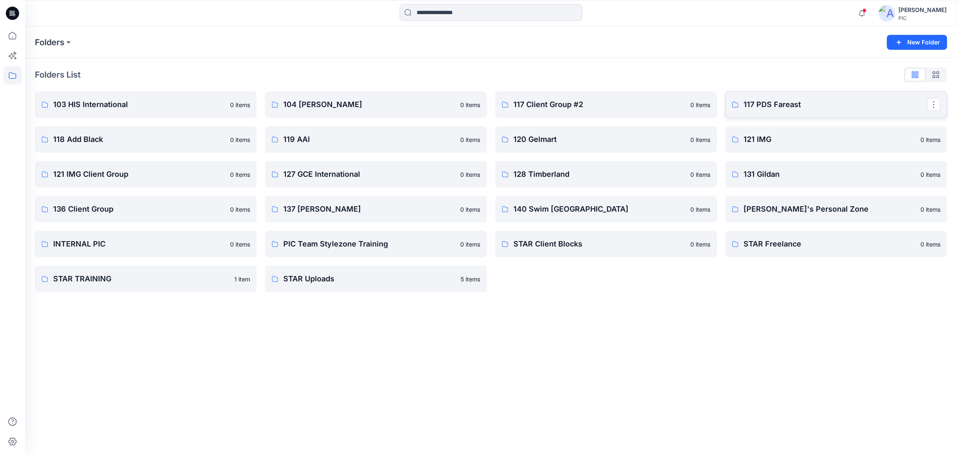
click at [779, 97] on link "117 PDS Fareast" at bounding box center [836, 104] width 222 height 27
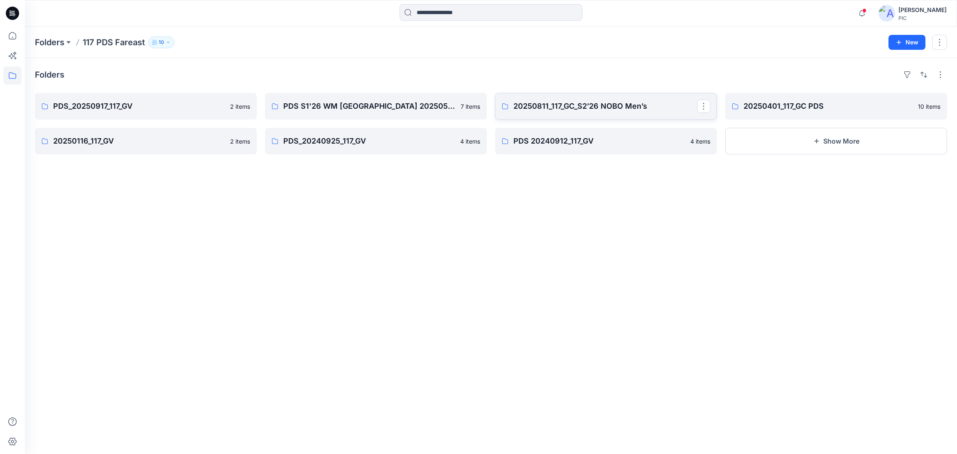
click at [594, 102] on p "20250811_117_GC_S2’26 NOBO Men’s" at bounding box center [605, 107] width 184 height 12
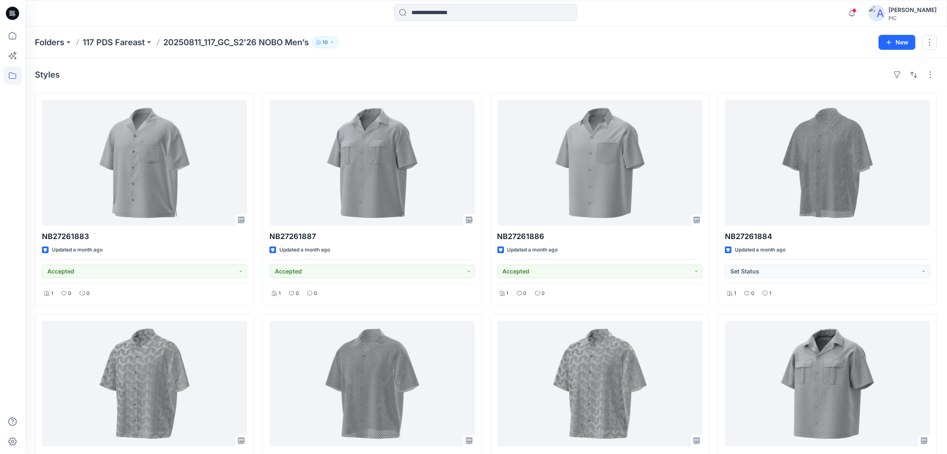
click at [143, 43] on p "117 PDS Fareast" at bounding box center [114, 43] width 62 height 12
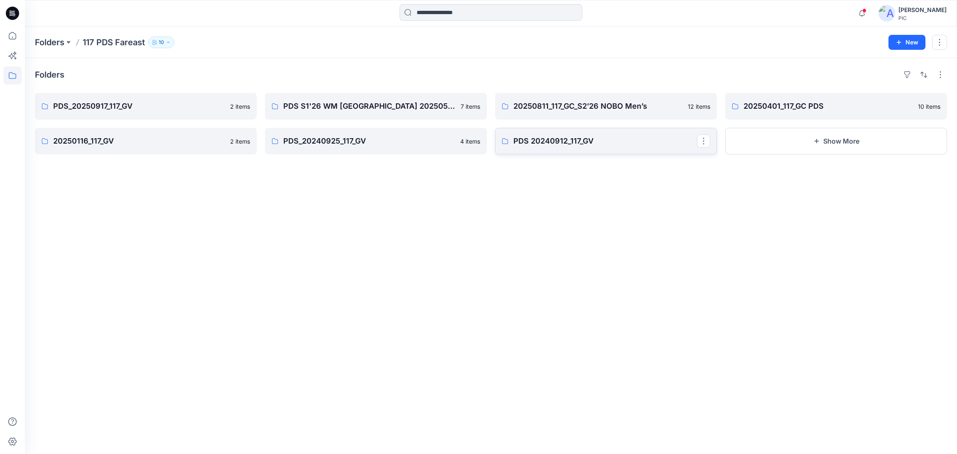
click at [589, 148] on link "PDS 20240912_117_GV" at bounding box center [606, 141] width 222 height 27
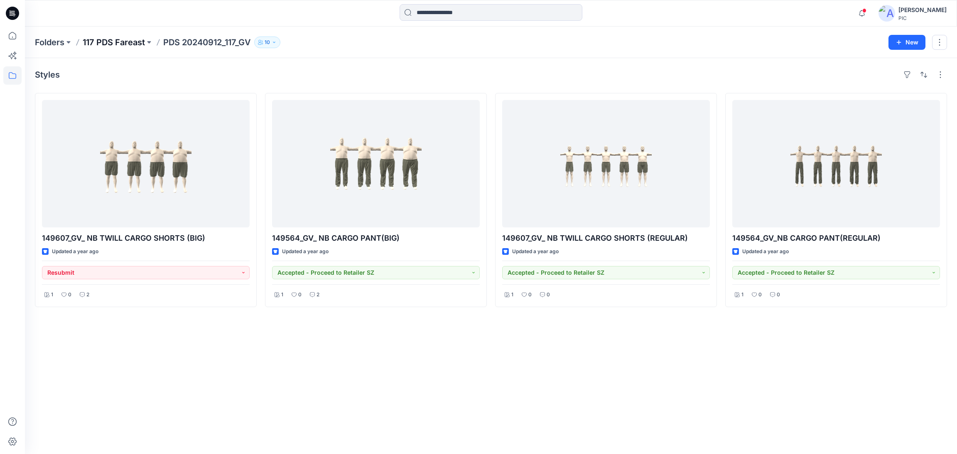
click at [120, 42] on p "117 PDS Fareast" at bounding box center [114, 43] width 62 height 12
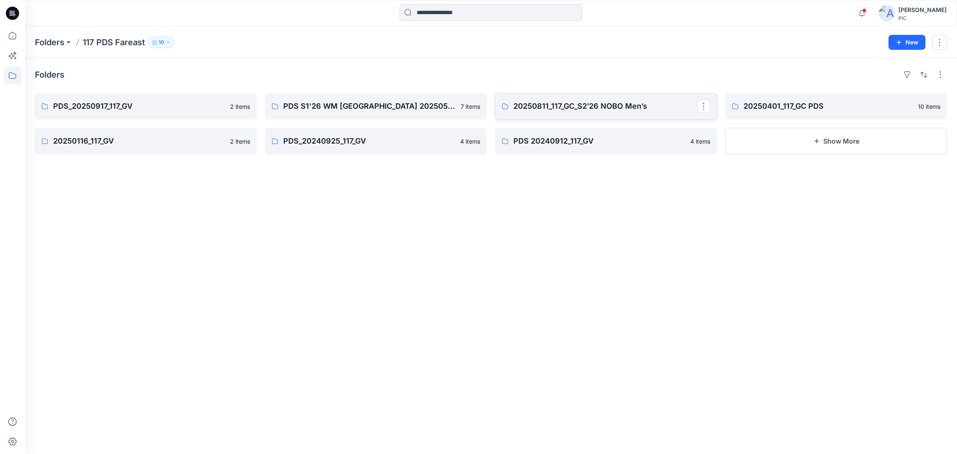
click at [599, 108] on p "20250811_117_GC_S2’26 NOBO Men’s" at bounding box center [605, 107] width 184 height 12
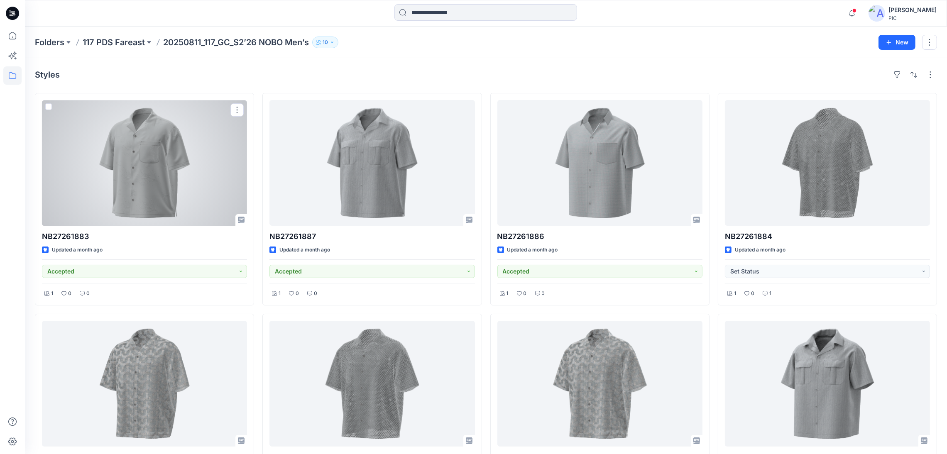
drag, startPoint x: 162, startPoint y: 164, endPoint x: 178, endPoint y: 178, distance: 21.5
click at [161, 164] on div at bounding box center [144, 163] width 205 height 126
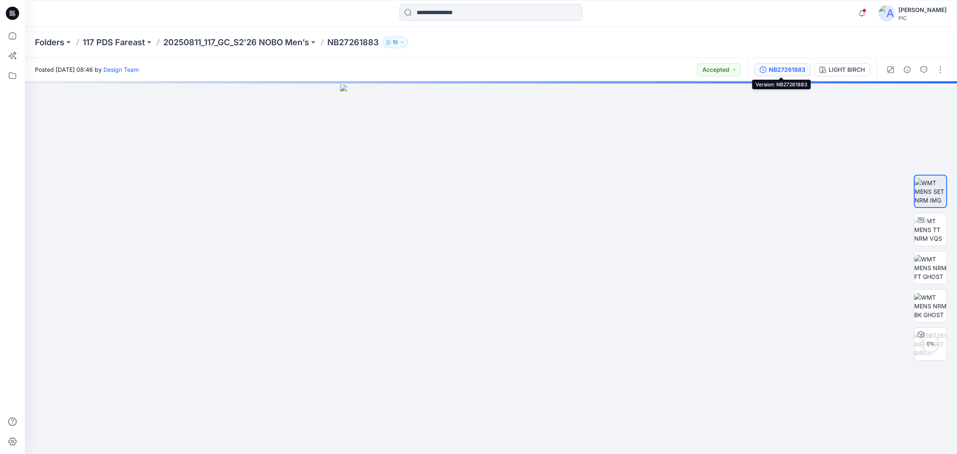
click at [774, 66] on div "NB27261883" at bounding box center [787, 69] width 37 height 9
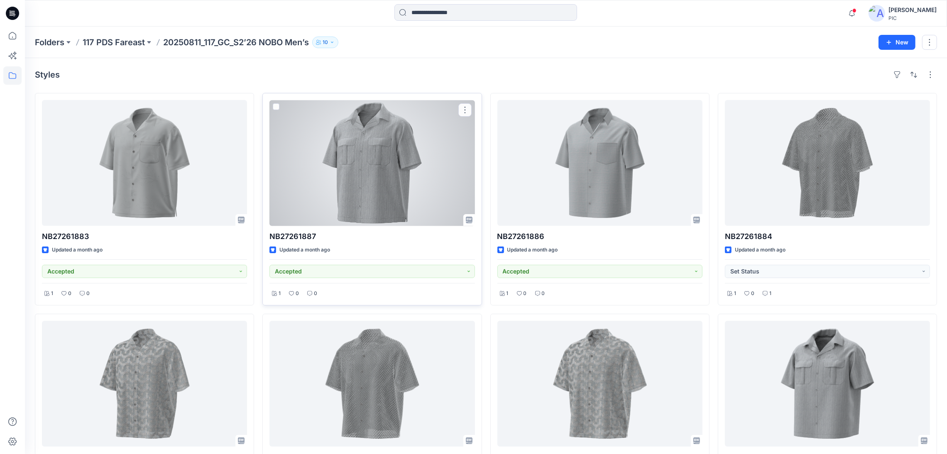
click at [385, 177] on div at bounding box center [372, 163] width 205 height 126
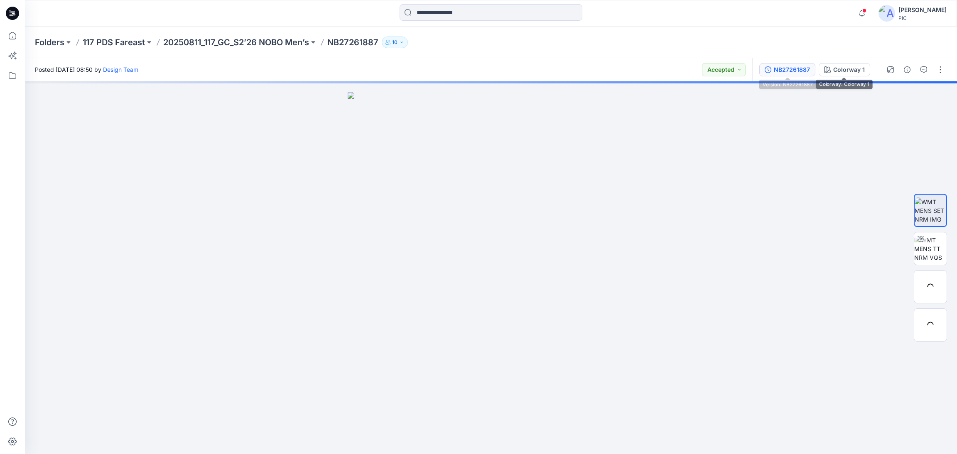
click at [784, 66] on div "NB27261887" at bounding box center [792, 69] width 36 height 9
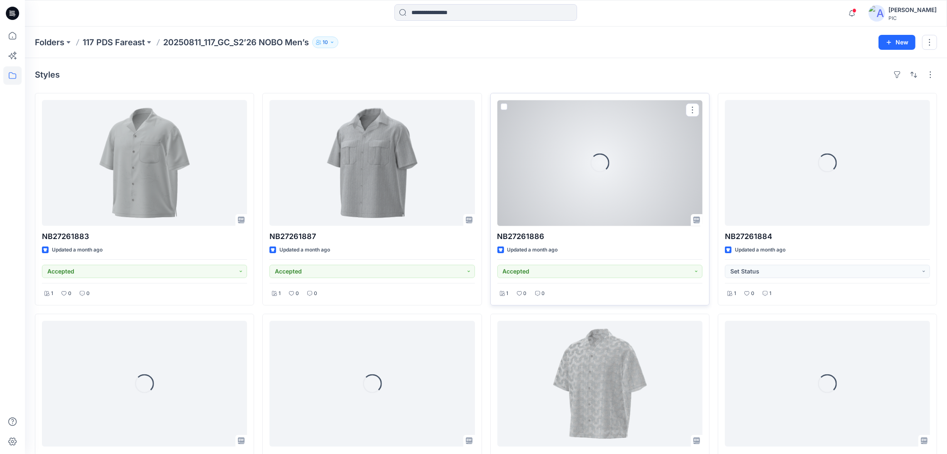
click at [609, 179] on div "Loading..." at bounding box center [600, 163] width 205 height 126
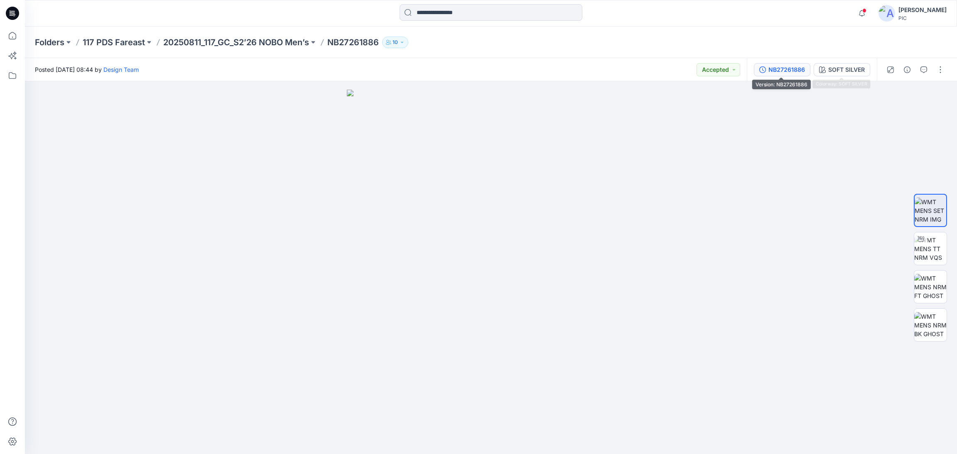
click at [792, 73] on div "NB27261886" at bounding box center [786, 69] width 37 height 9
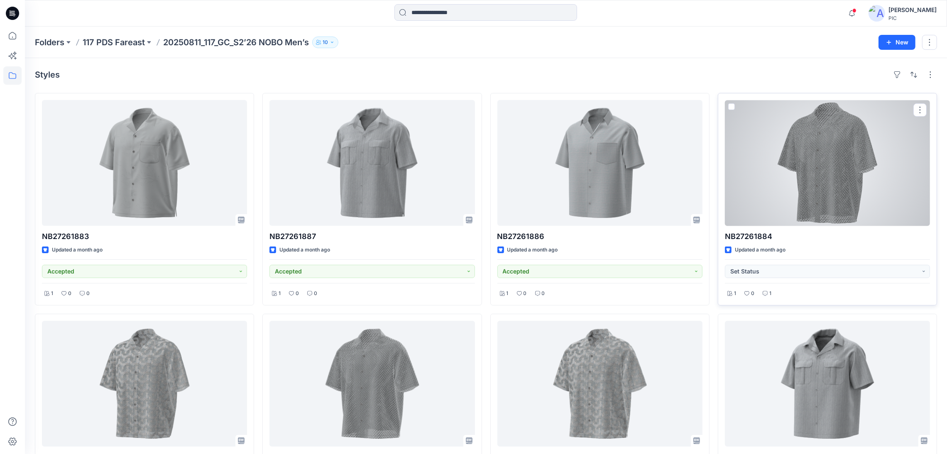
click at [890, 170] on div at bounding box center [827, 163] width 205 height 126
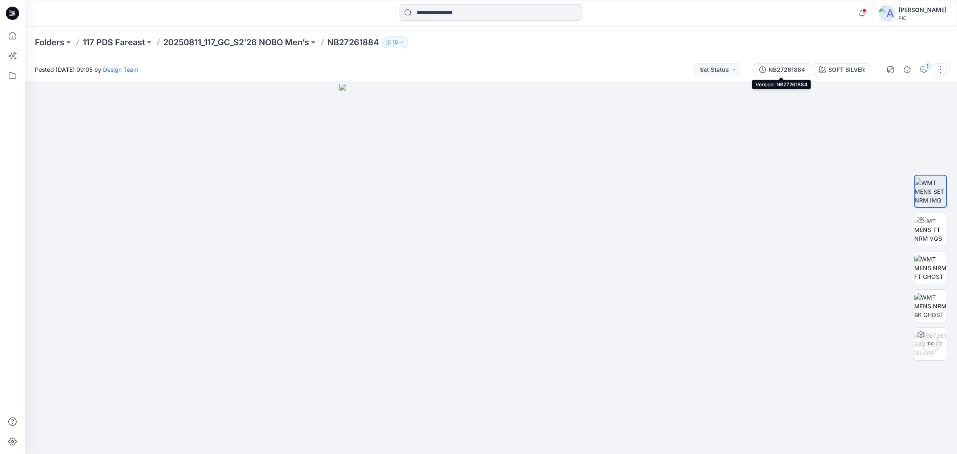
click at [769, 65] on div "NB27261884" at bounding box center [786, 69] width 37 height 9
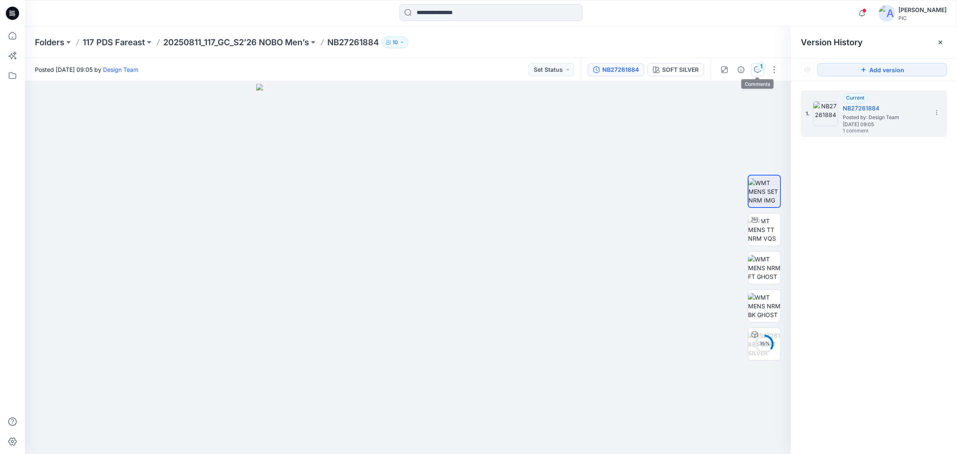
click at [760, 70] on div "1" at bounding box center [761, 66] width 8 height 8
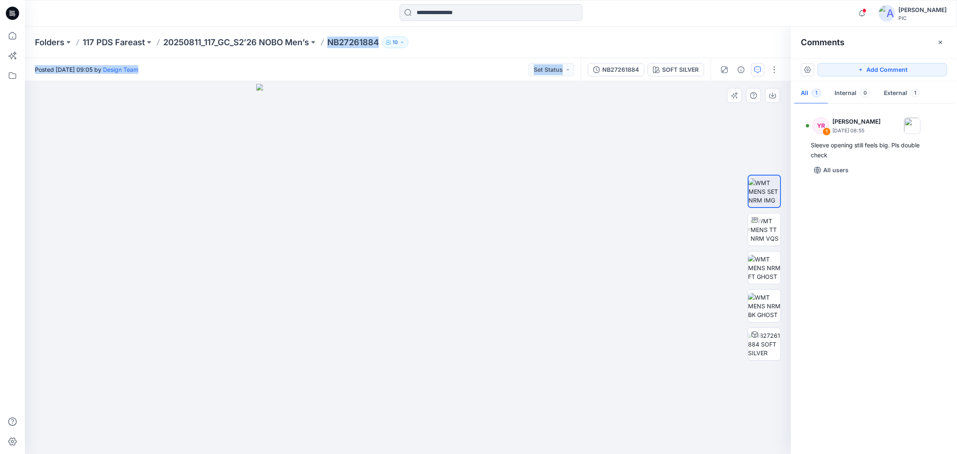
drag, startPoint x: 328, startPoint y: 41, endPoint x: 372, endPoint y: 173, distance: 139.5
click at [372, 173] on div "Folders 117 PDS Fareast 20250811_117_GC_S2’26 NOBO Men’s NB27261884 10 Posted S…" at bounding box center [491, 241] width 932 height 428
drag, startPoint x: 372, startPoint y: 173, endPoint x: 392, endPoint y: 334, distance: 162.4
click at [392, 334] on img at bounding box center [407, 269] width 303 height 370
drag, startPoint x: 392, startPoint y: 334, endPoint x: 458, endPoint y: 321, distance: 67.3
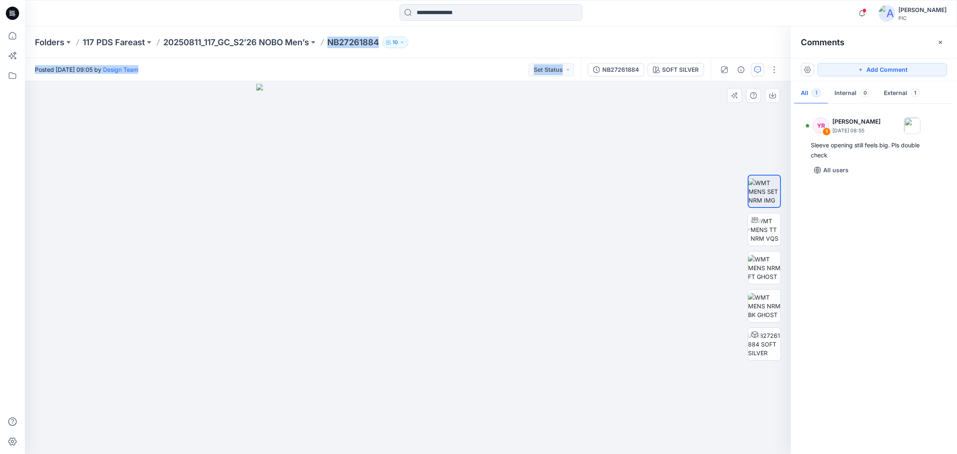
click at [458, 321] on img at bounding box center [407, 269] width 303 height 370
click at [455, 301] on img at bounding box center [407, 269] width 303 height 370
click at [469, 137] on img at bounding box center [407, 269] width 303 height 370
click at [854, 257] on div "YR 1 Yeshmi Randike September 01, 2025 08:55 Sleeve opening still feels big. Pl…" at bounding box center [874, 277] width 166 height 342
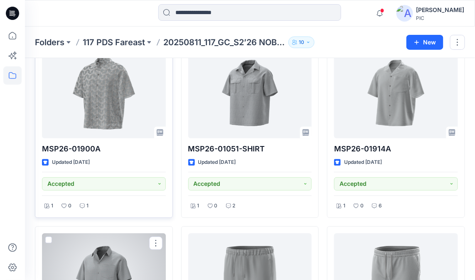
scroll to position [395, 0]
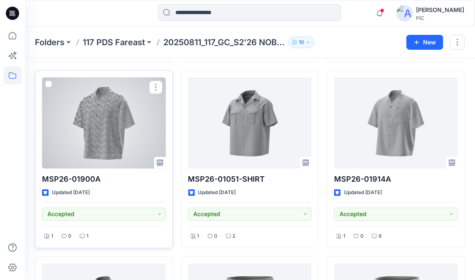
click at [101, 116] on div at bounding box center [104, 123] width 124 height 91
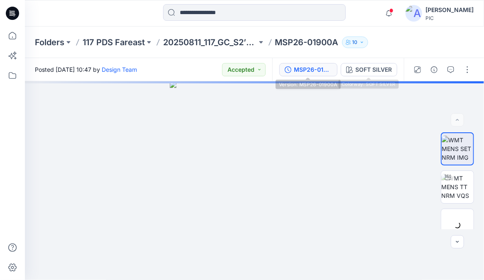
click at [325, 70] on div "MSP26-01900A" at bounding box center [313, 69] width 38 height 9
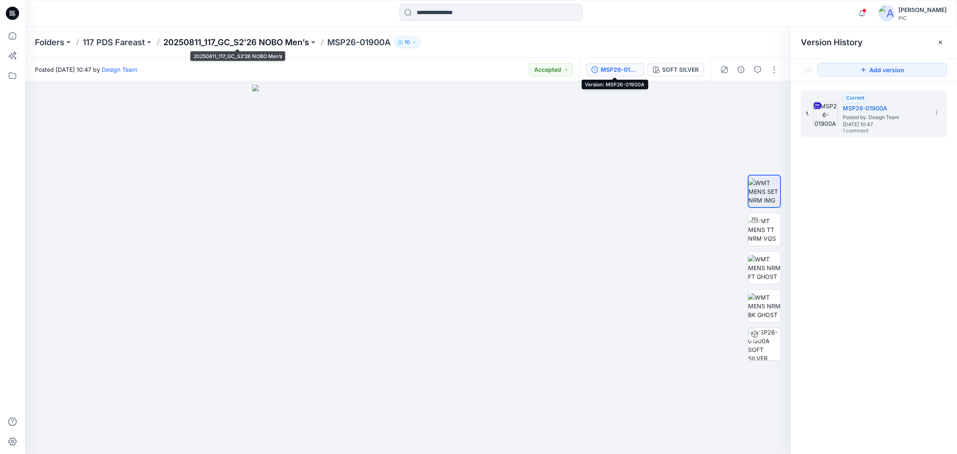
click at [283, 46] on p "20250811_117_GC_S2’26 NOBO Men’s" at bounding box center [236, 43] width 146 height 12
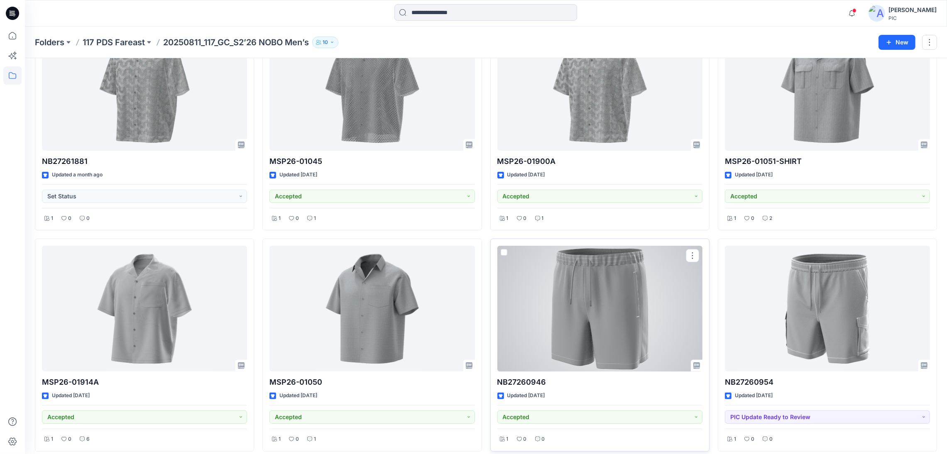
scroll to position [304, 0]
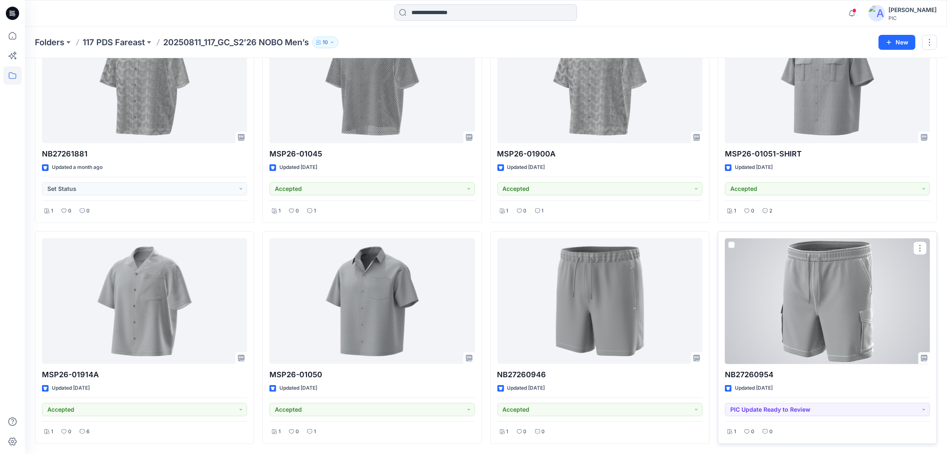
click at [797, 287] on div at bounding box center [827, 301] width 205 height 126
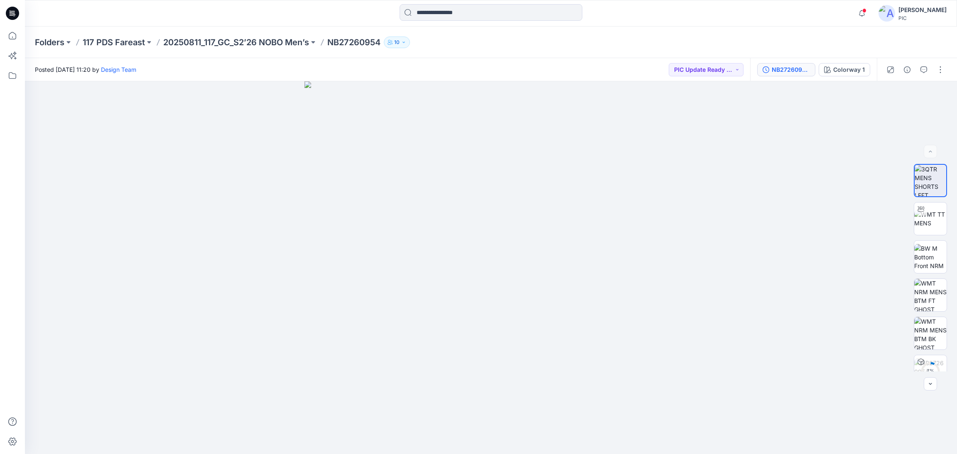
click at [773, 61] on div "NB27260954_V3 Colorway 1" at bounding box center [813, 69] width 127 height 23
click at [774, 67] on div "NB27260954_V3" at bounding box center [791, 69] width 38 height 9
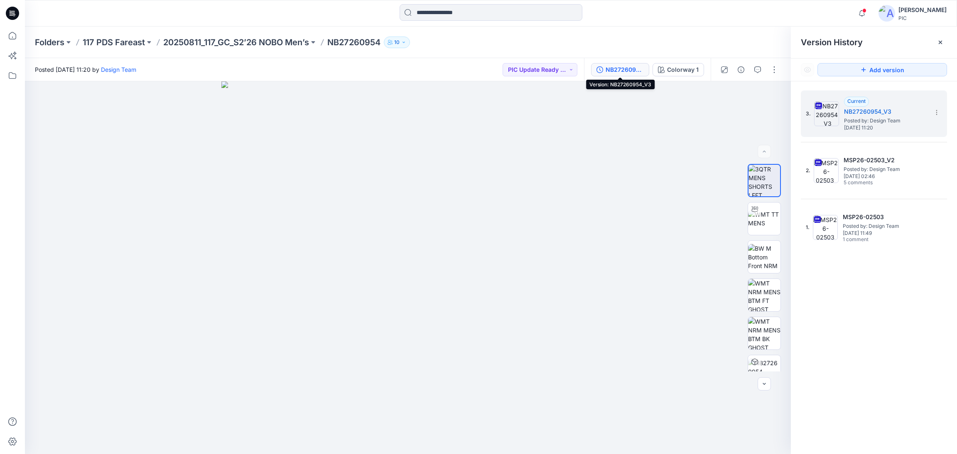
click at [591, 63] on button "NB27260954_V3" at bounding box center [620, 69] width 58 height 13
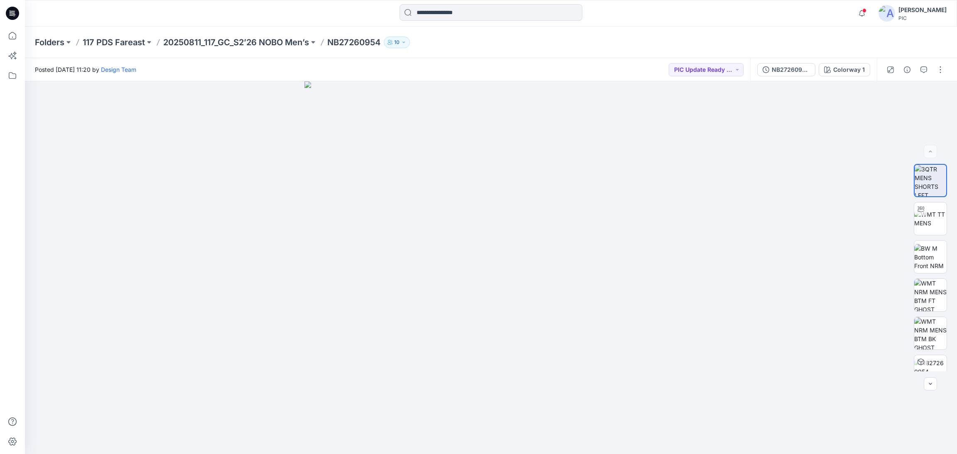
click at [757, 63] on button "NB27260954_V3" at bounding box center [786, 69] width 58 height 13
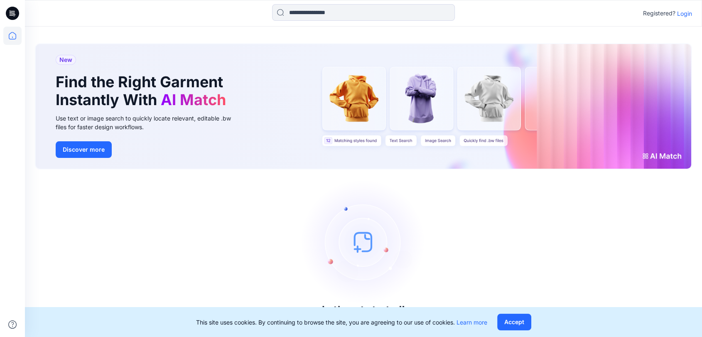
click at [351, 16] on div "Registered? Login" at bounding box center [363, 13] width 677 height 18
click at [351, 14] on p "Login" at bounding box center [684, 13] width 15 height 9
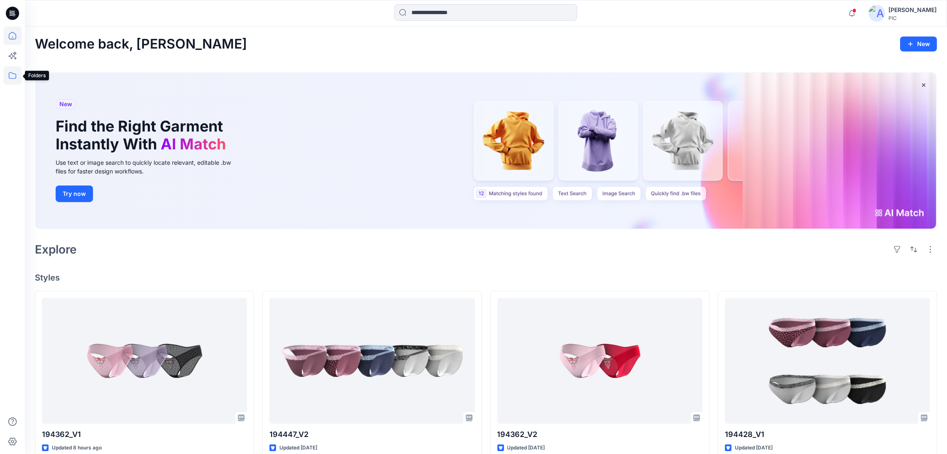
click at [12, 76] on icon at bounding box center [12, 75] width 18 height 18
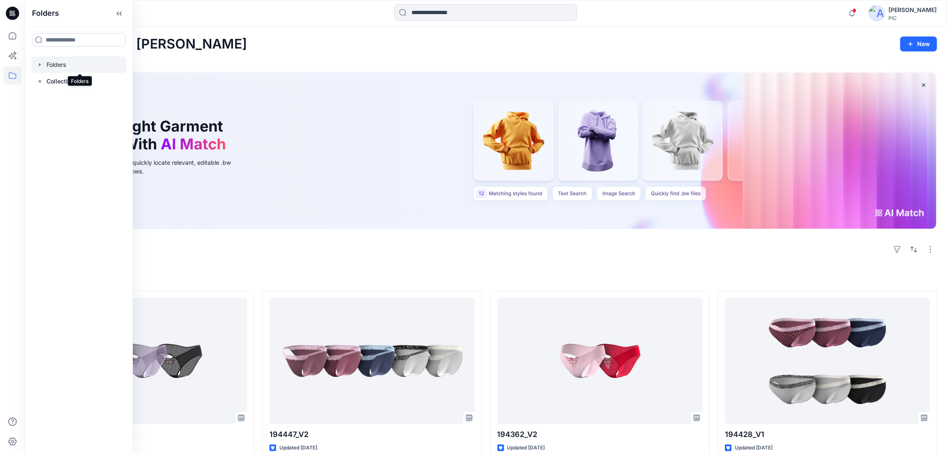
click at [69, 66] on div at bounding box center [79, 64] width 95 height 17
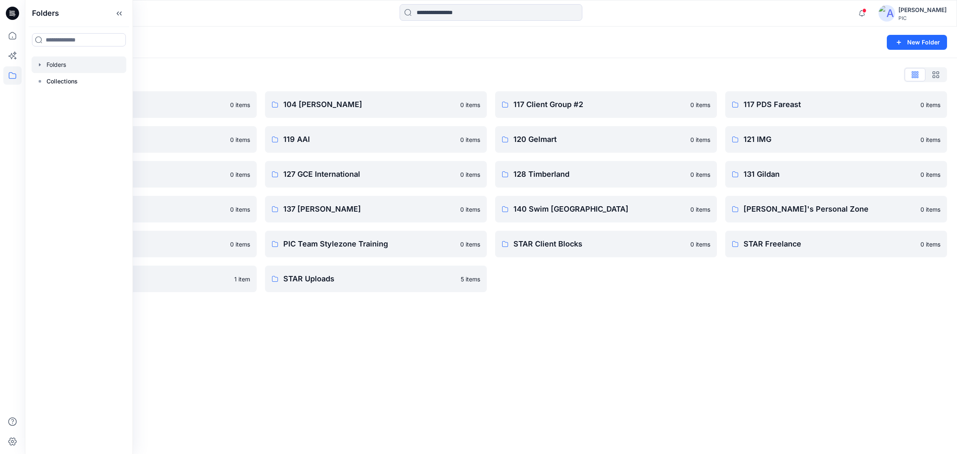
click at [564, 373] on div "Folders New Folder Folders List 103 HIS International 0 items 118 Add Black 0 i…" at bounding box center [491, 241] width 932 height 428
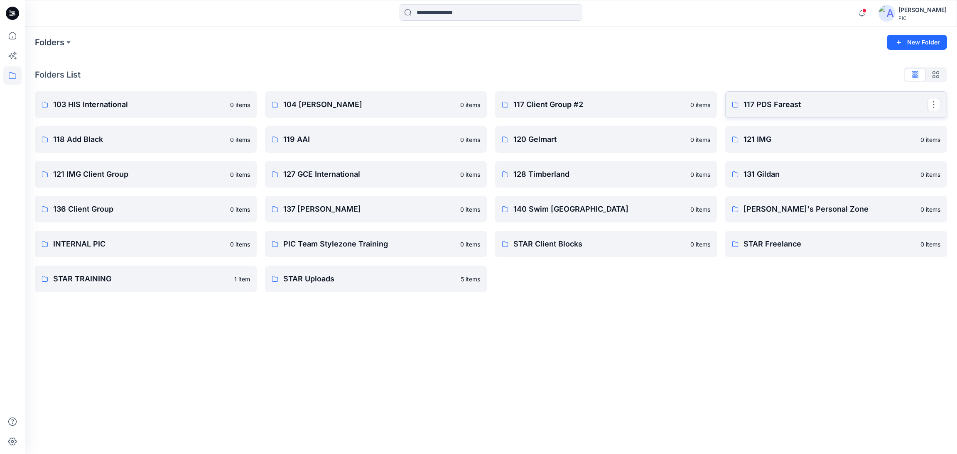
click at [776, 101] on p "117 PDS Fareast" at bounding box center [835, 105] width 184 height 12
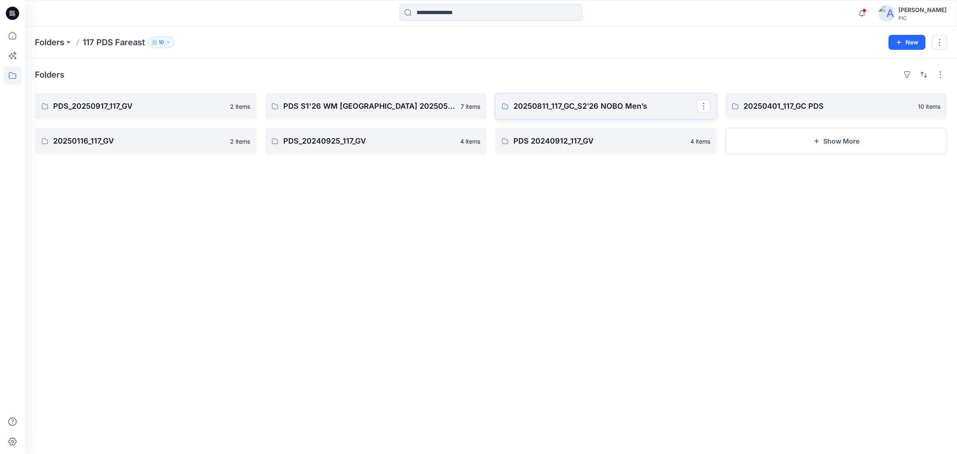
click at [574, 108] on p "20250811_117_GC_S2’26 NOBO Men’s" at bounding box center [605, 107] width 184 height 12
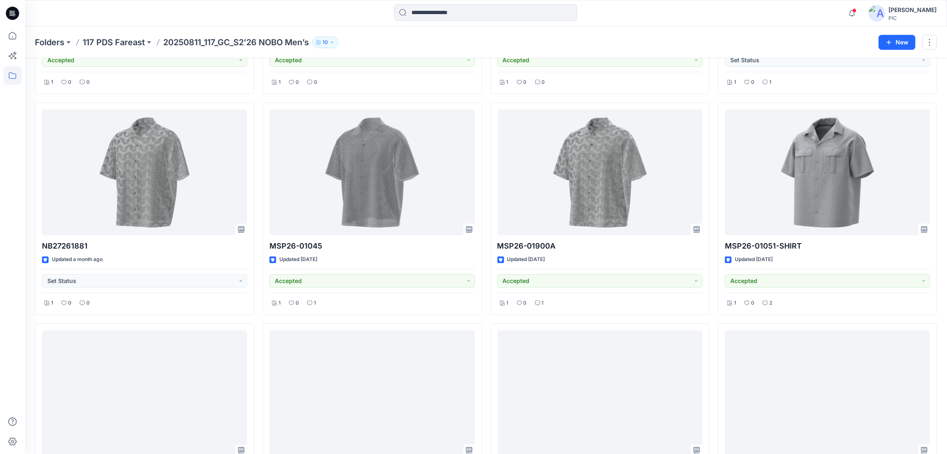
scroll to position [260, 0]
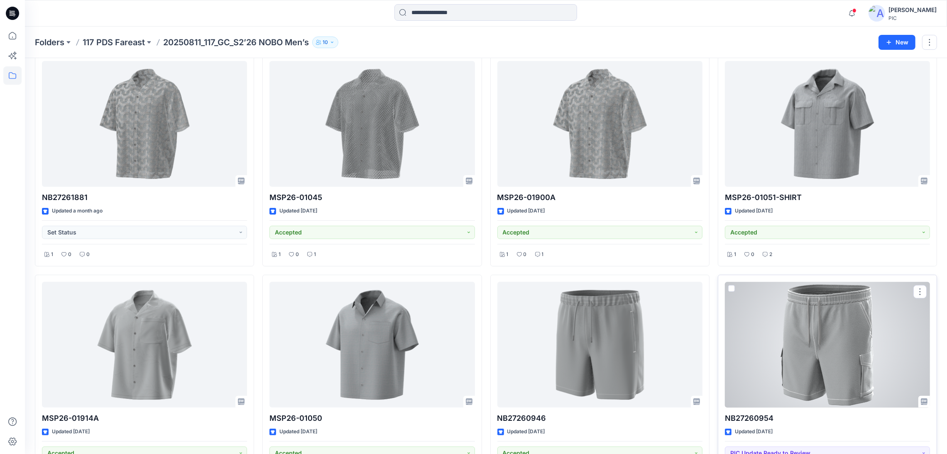
click at [839, 337] on div at bounding box center [827, 345] width 205 height 126
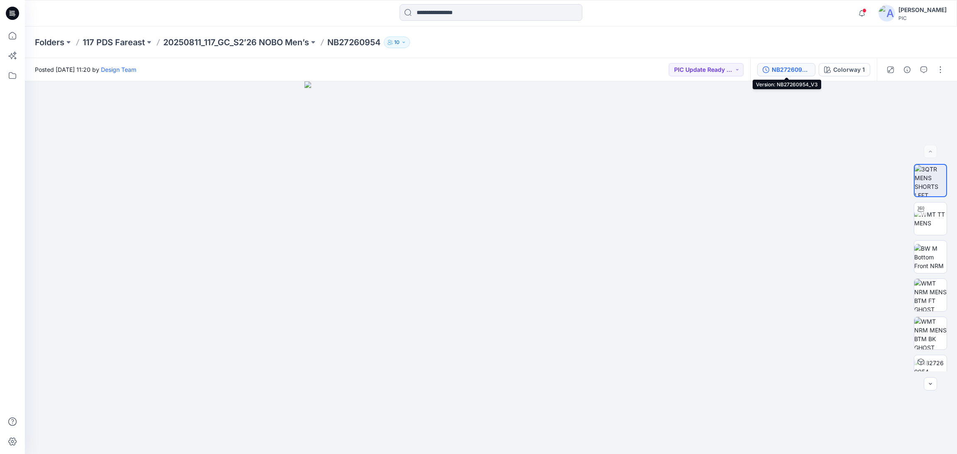
click at [781, 66] on div "NB27260954_V3" at bounding box center [791, 69] width 38 height 9
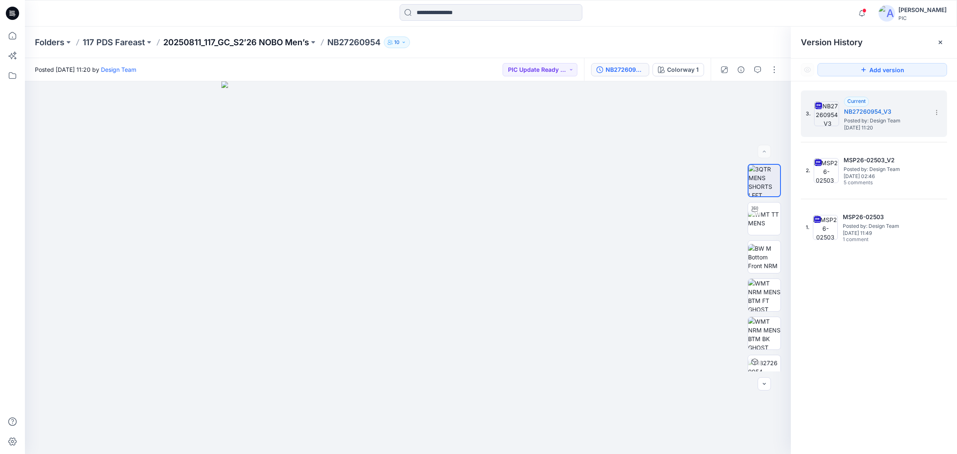
click at [250, 42] on p "20250811_117_GC_S2’26 NOBO Men’s" at bounding box center [236, 43] width 146 height 12
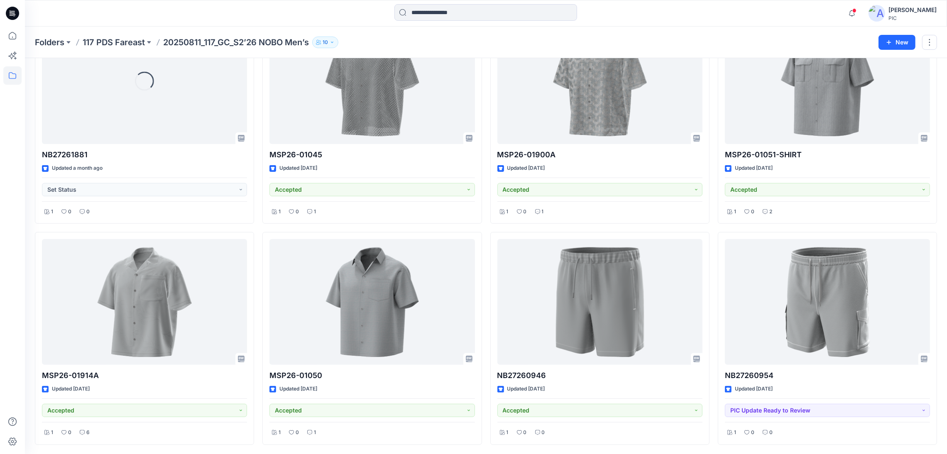
scroll to position [304, 0]
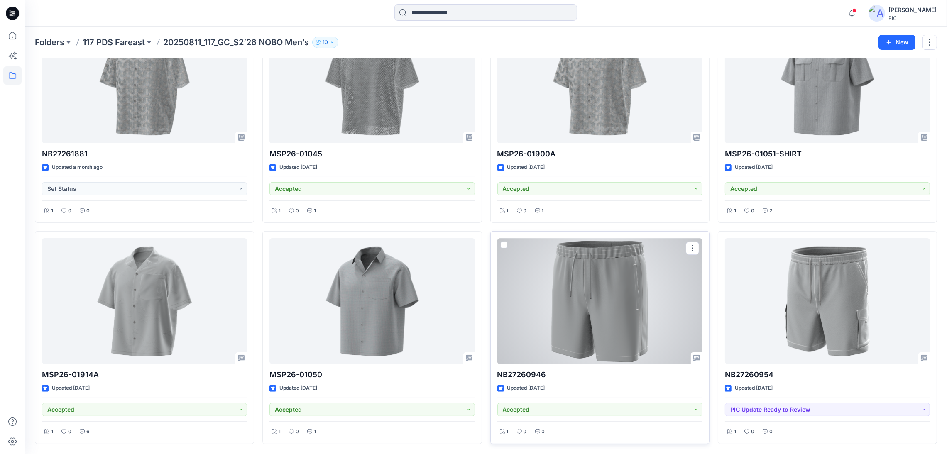
click at [610, 302] on div at bounding box center [600, 301] width 205 height 126
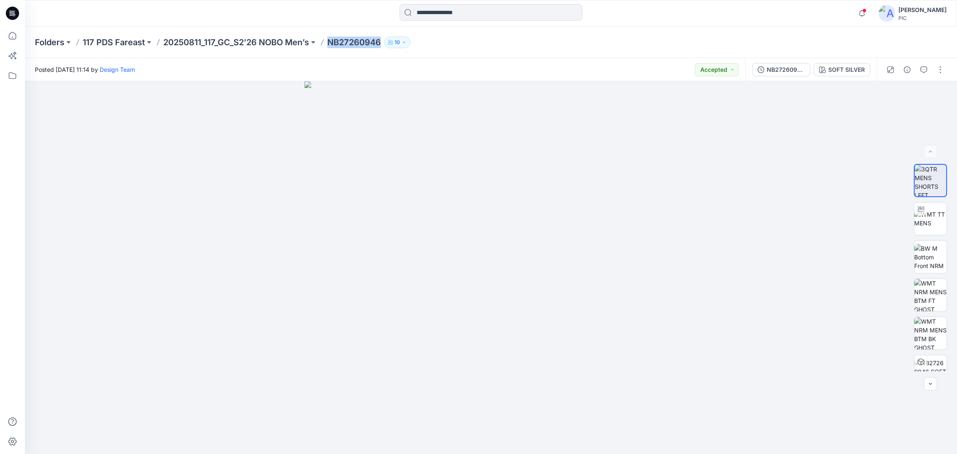
drag, startPoint x: 382, startPoint y: 43, endPoint x: 331, endPoint y: 46, distance: 51.1
click at [331, 46] on p "NB27260946" at bounding box center [354, 43] width 54 height 12
copy p "NB27260946"
click at [772, 69] on div "NB27260946-V2" at bounding box center [786, 69] width 38 height 9
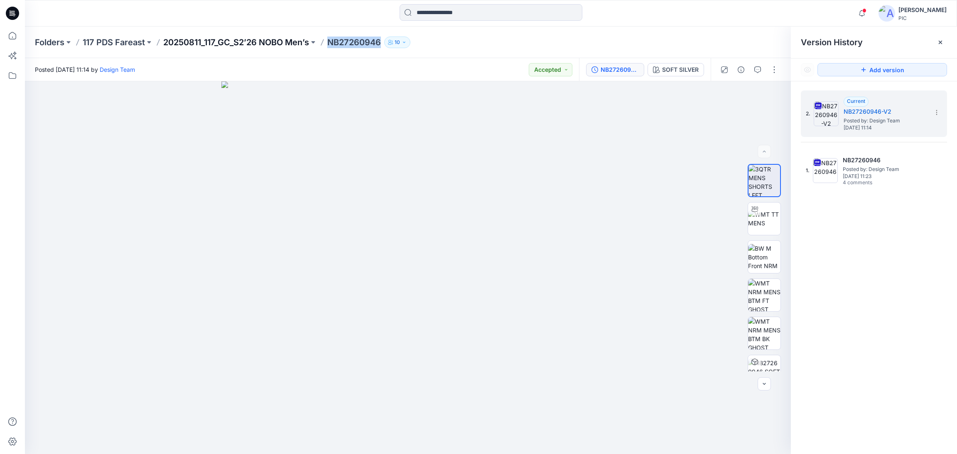
click at [296, 45] on p "20250811_117_GC_S2’26 NOBO Men’s" at bounding box center [236, 43] width 146 height 12
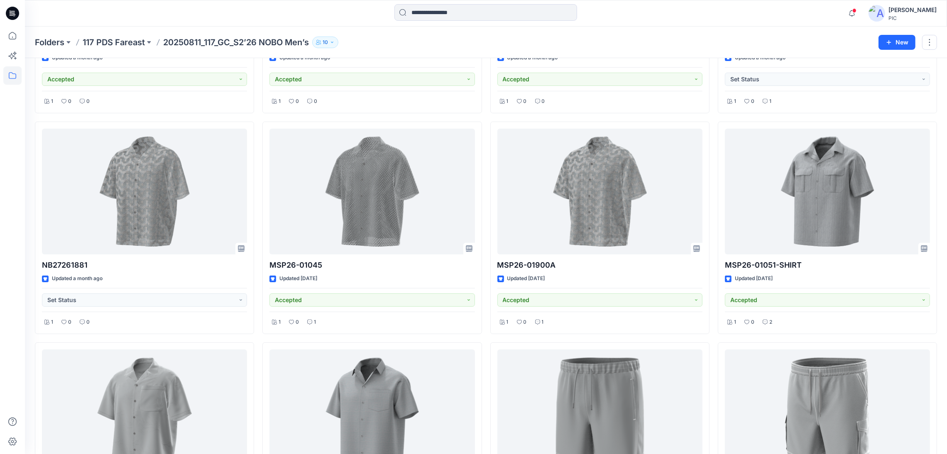
scroll to position [304, 0]
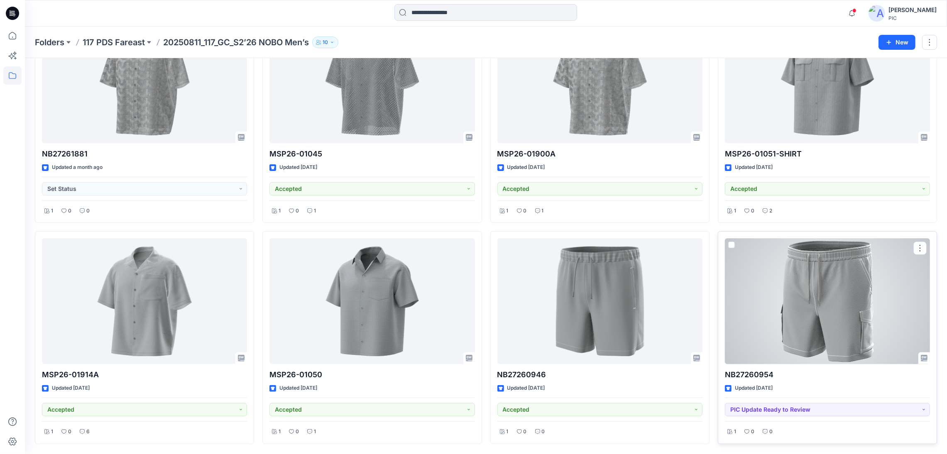
click at [807, 319] on div at bounding box center [827, 301] width 205 height 126
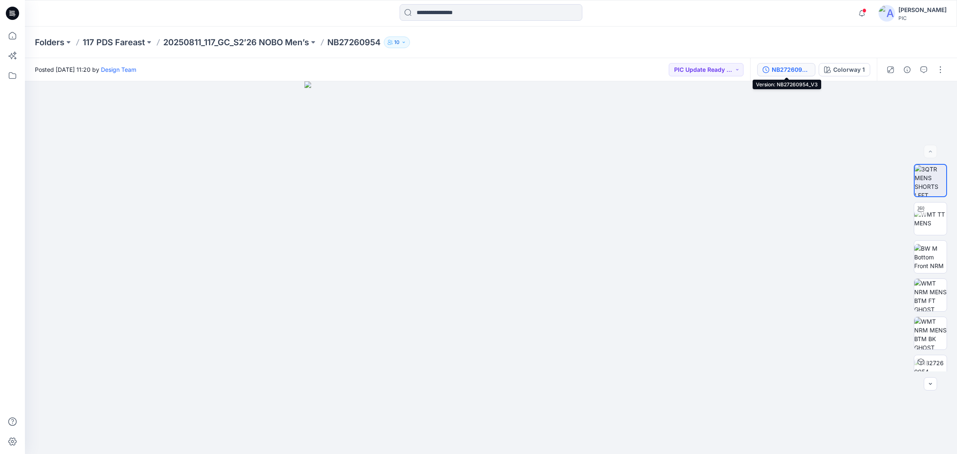
click at [791, 70] on div "NB27260954_V3" at bounding box center [791, 69] width 38 height 9
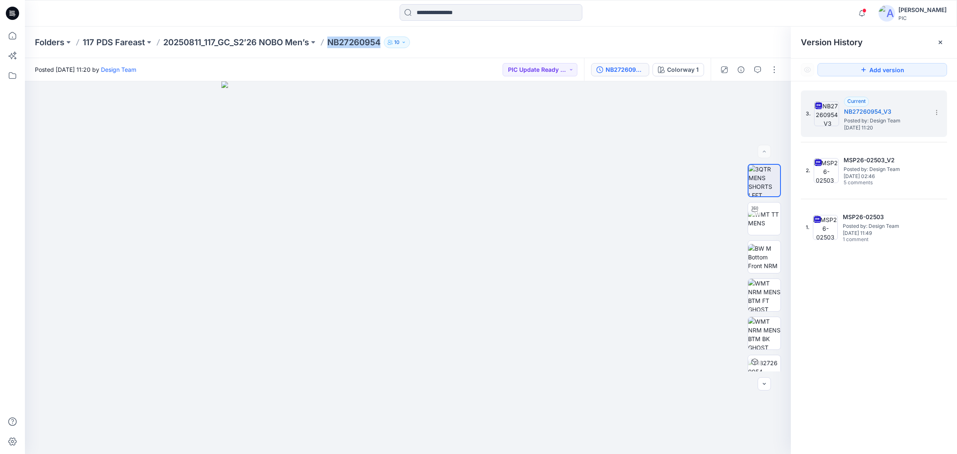
drag, startPoint x: 382, startPoint y: 45, endPoint x: 329, endPoint y: 34, distance: 54.2
click at [329, 34] on div "Folders 117 PDS Fareast 20250811_117_GC_S2’26 NOBO Men’s NB27260954 10" at bounding box center [491, 43] width 932 height 32
copy p "NB27260954"
click at [233, 39] on p "20250811_117_GC_S2’26 NOBO Men’s" at bounding box center [236, 43] width 146 height 12
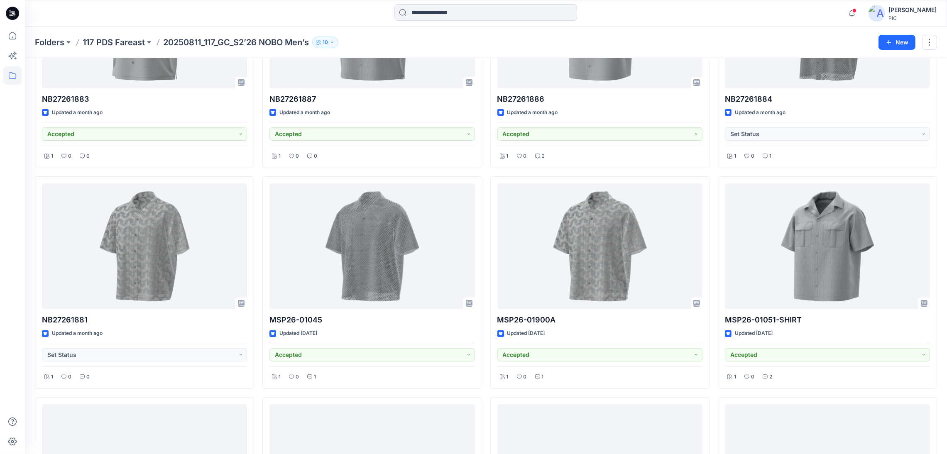
scroll to position [138, 0]
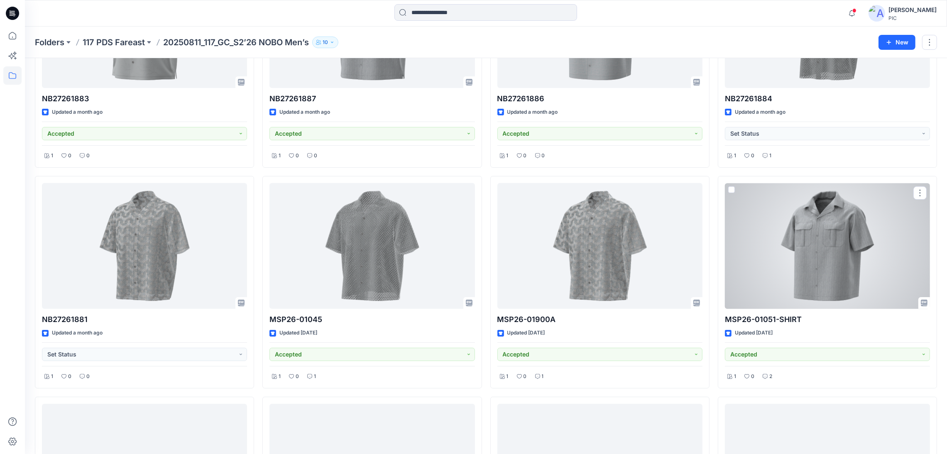
click at [888, 267] on div at bounding box center [827, 246] width 205 height 126
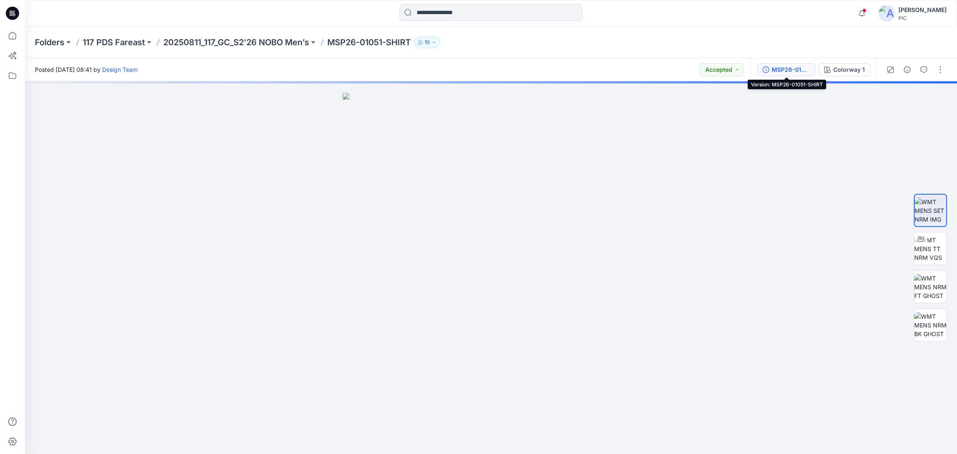
click at [791, 72] on div "MSP26-01051-SHIRT" at bounding box center [791, 69] width 38 height 9
